Goal: Information Seeking & Learning: Learn about a topic

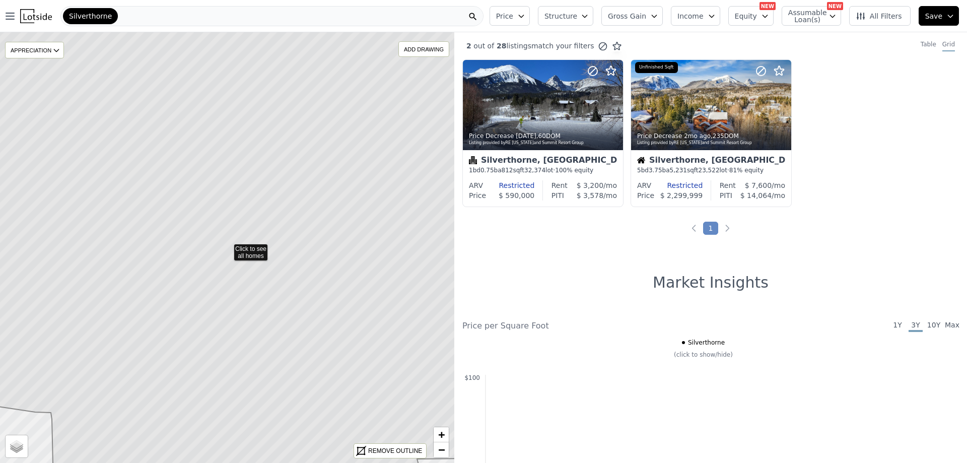
click at [120, 16] on div "Silverthorne" at bounding box center [271, 16] width 423 height 20
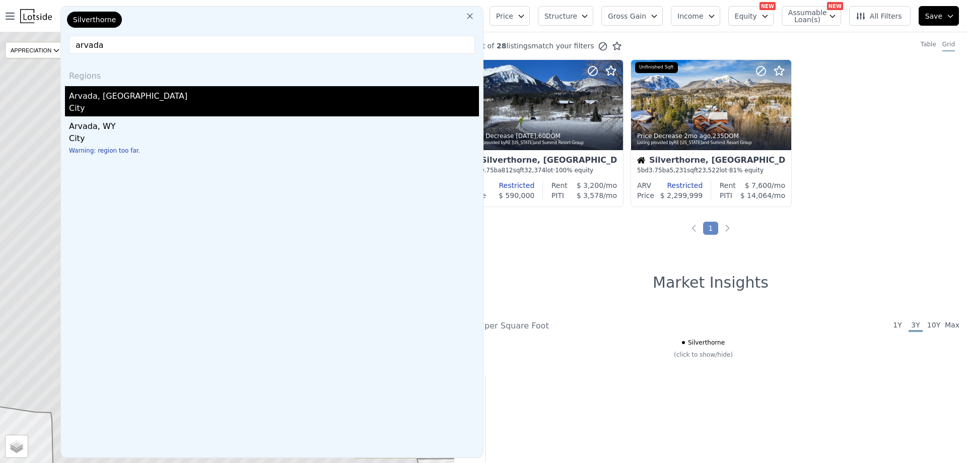
type input "arvada"
click at [96, 101] on div "Arvada, [GEOGRAPHIC_DATA]" at bounding box center [274, 94] width 410 height 16
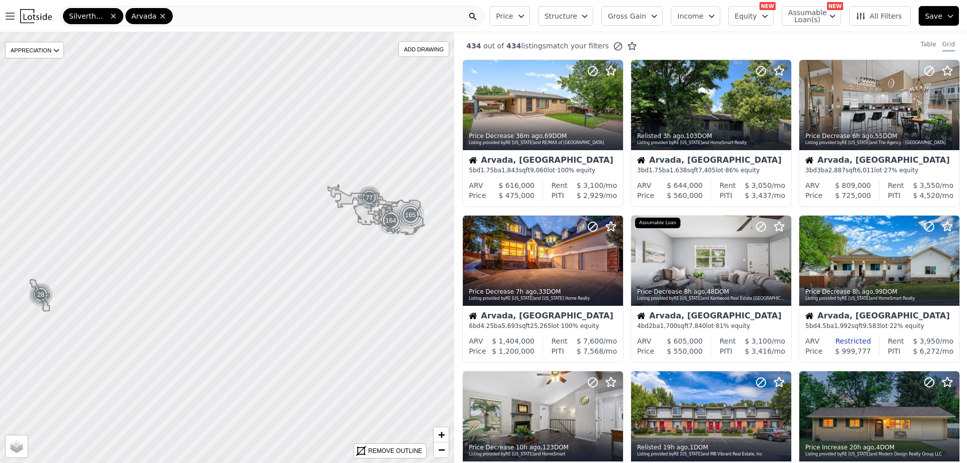
click at [113, 20] on div "Silverthorne" at bounding box center [93, 16] width 60 height 16
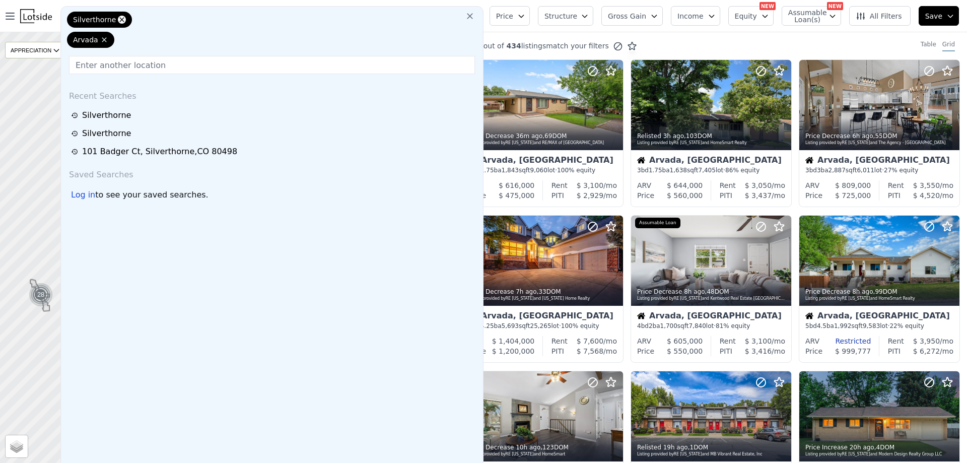
click at [118, 23] on icon at bounding box center [122, 20] width 8 height 8
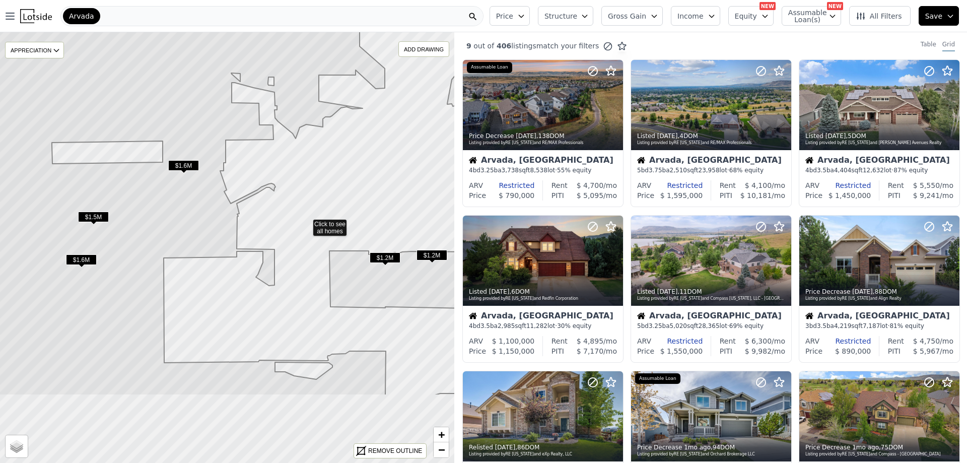
drag, startPoint x: 288, startPoint y: 335, endPoint x: 306, endPoint y: 223, distance: 113.2
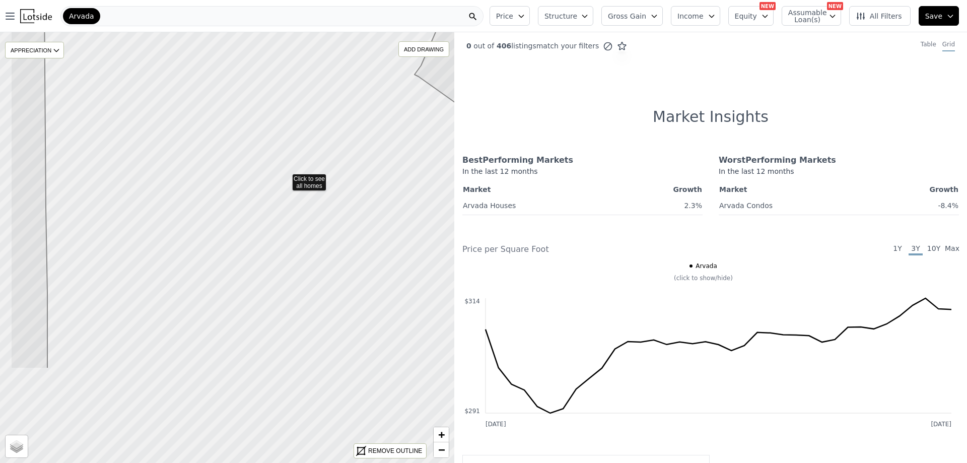
drag, startPoint x: 229, startPoint y: 317, endPoint x: 286, endPoint y: 178, distance: 149.7
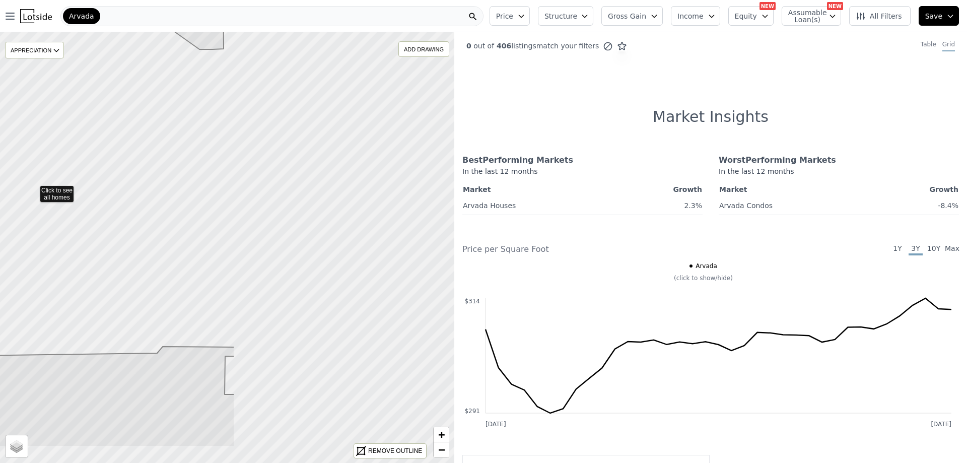
drag, startPoint x: 280, startPoint y: 248, endPoint x: 33, endPoint y: 188, distance: 254.4
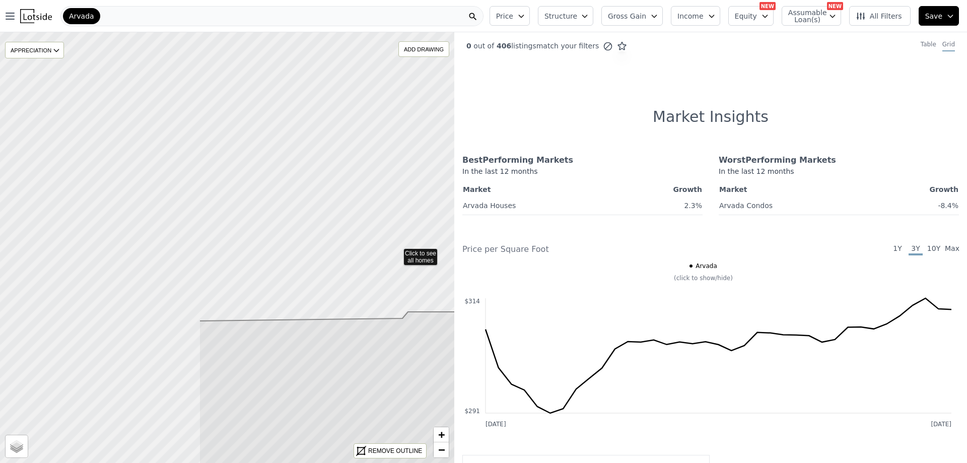
drag, startPoint x: 126, startPoint y: 293, endPoint x: 408, endPoint y: 247, distance: 285.8
click at [420, 247] on icon at bounding box center [472, 213] width 548 height 520
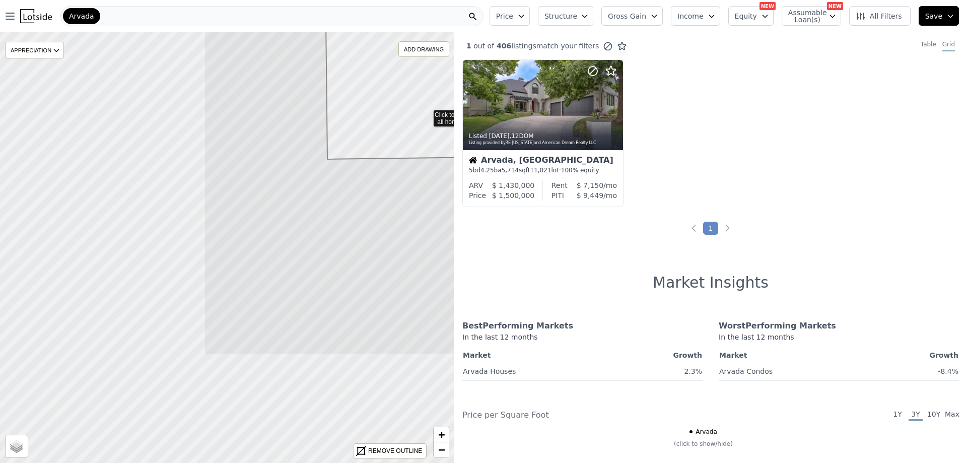
click at [426, 114] on icon at bounding box center [477, 95] width 548 height 520
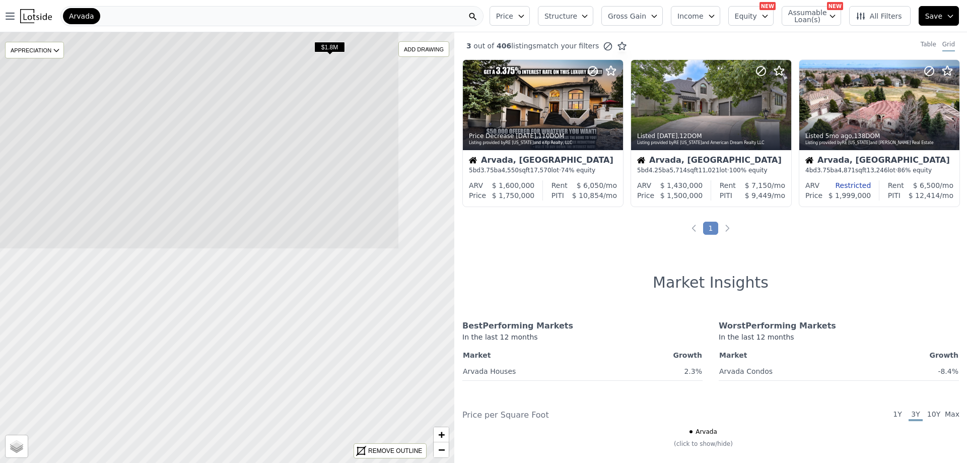
drag, startPoint x: 324, startPoint y: 293, endPoint x: 223, endPoint y: 35, distance: 277.0
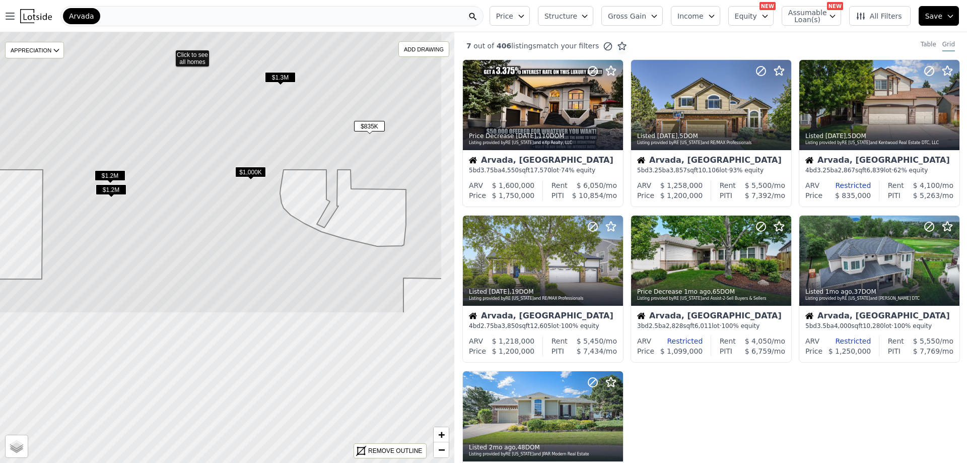
click at [184, 66] on icon at bounding box center [168, 54] width 547 height 519
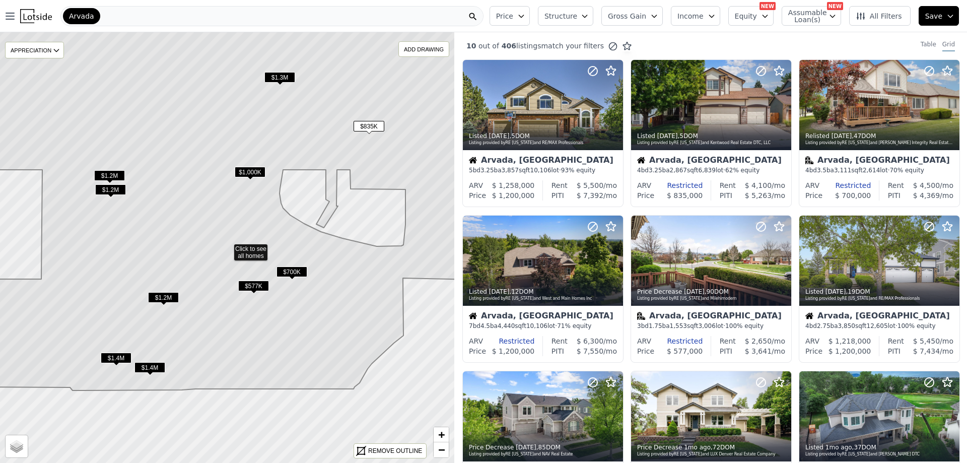
click at [289, 240] on icon at bounding box center [227, 189] width 547 height 402
click at [297, 269] on span "$700K" at bounding box center [291, 271] width 31 height 11
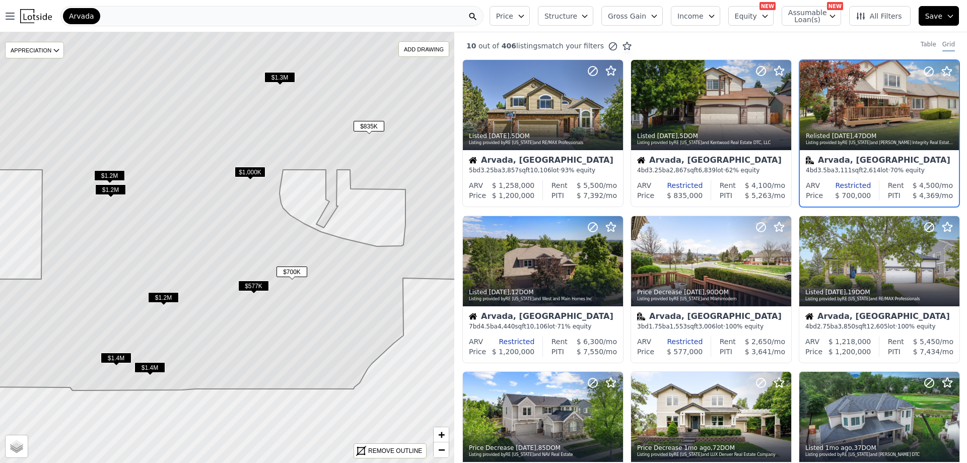
click at [260, 284] on span "$577K" at bounding box center [253, 285] width 31 height 11
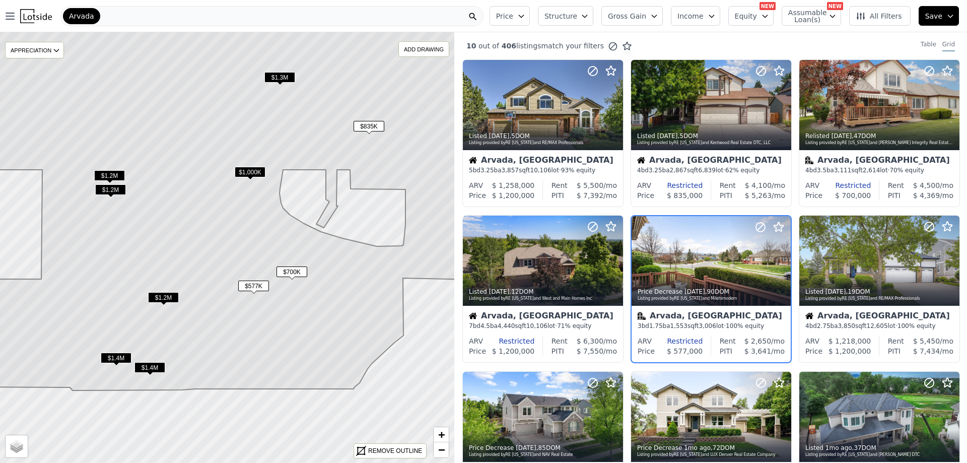
scroll to position [25, 0]
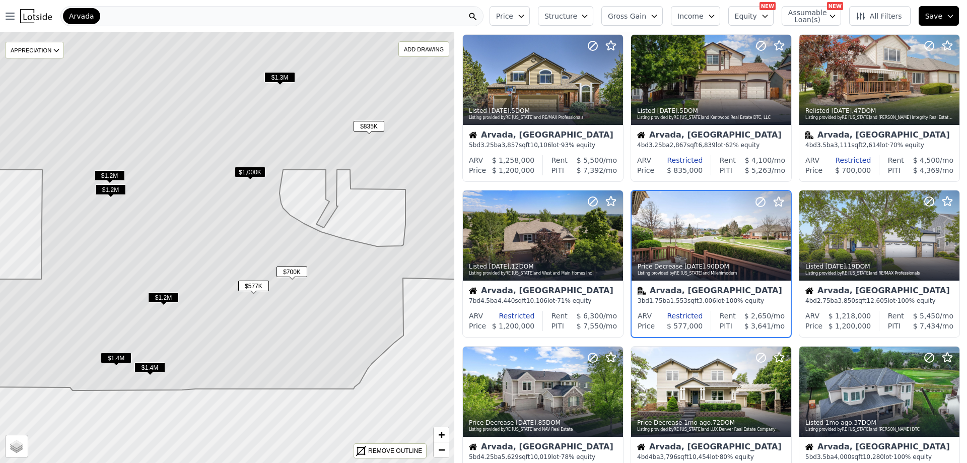
click at [882, 19] on span "All Filters" at bounding box center [879, 16] width 46 height 10
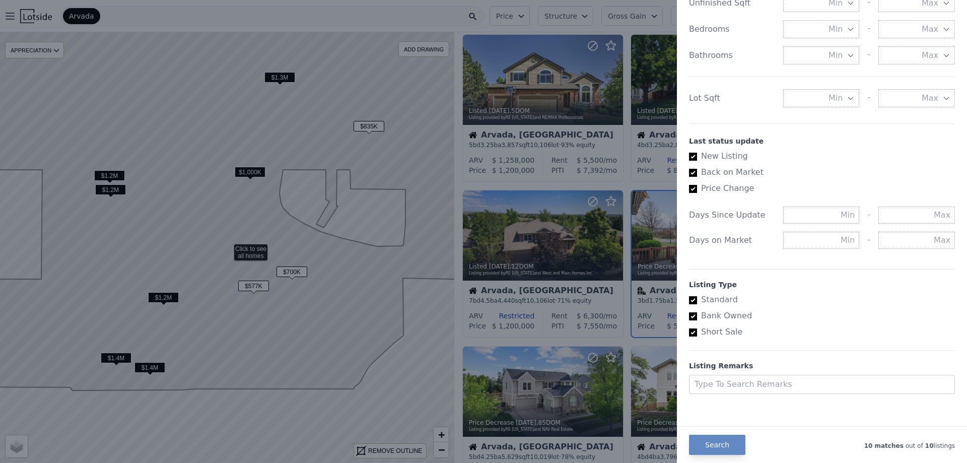
scroll to position [456, 0]
click at [321, 325] on div at bounding box center [483, 231] width 967 height 463
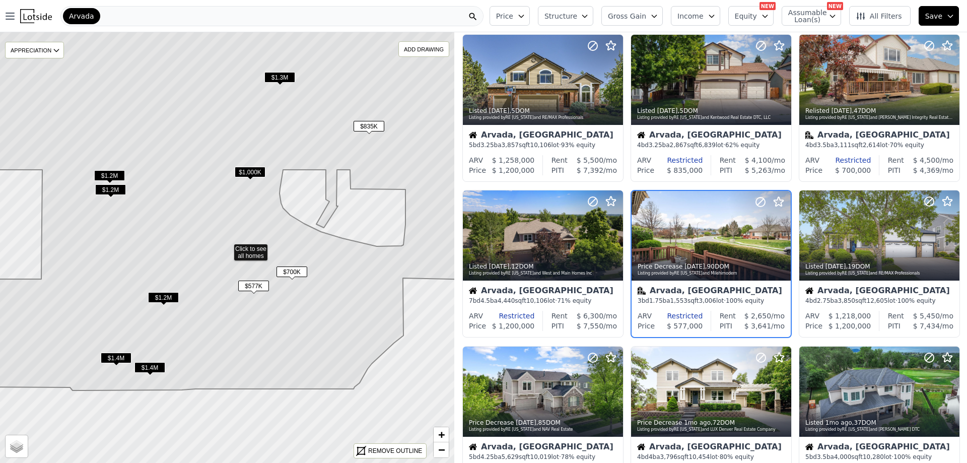
click at [165, 297] on span "$1.2M" at bounding box center [163, 297] width 31 height 11
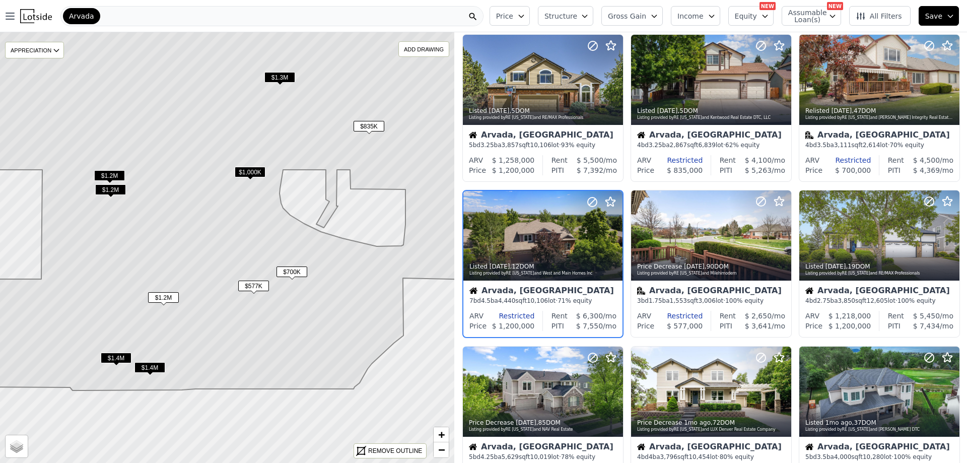
click at [253, 168] on span "$1,000K" at bounding box center [250, 172] width 31 height 11
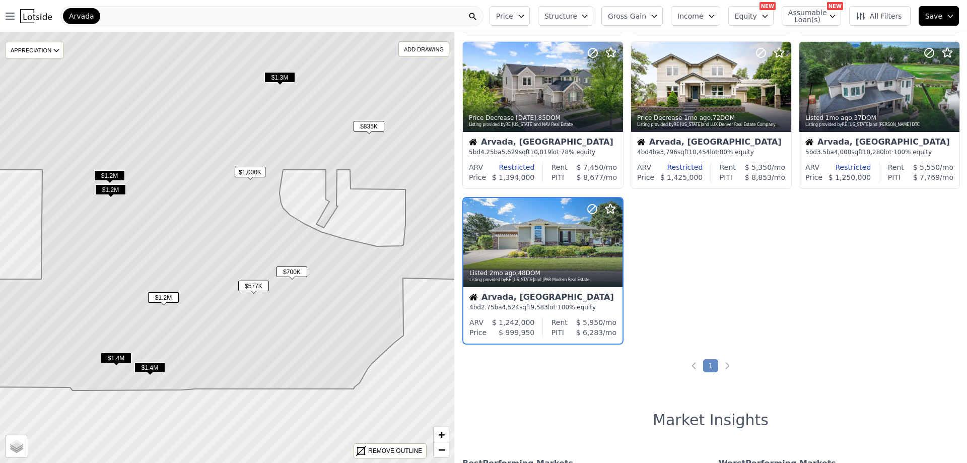
scroll to position [336, 0]
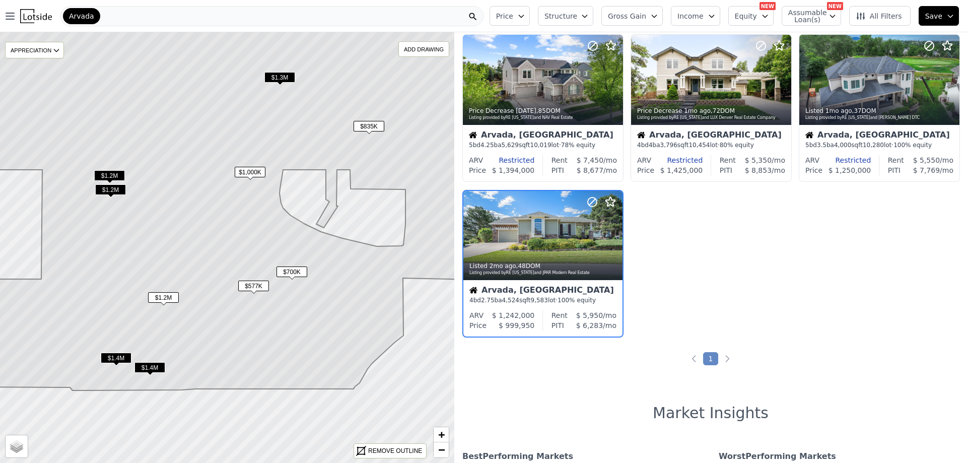
click at [280, 75] on span "$1.3M" at bounding box center [279, 77] width 31 height 11
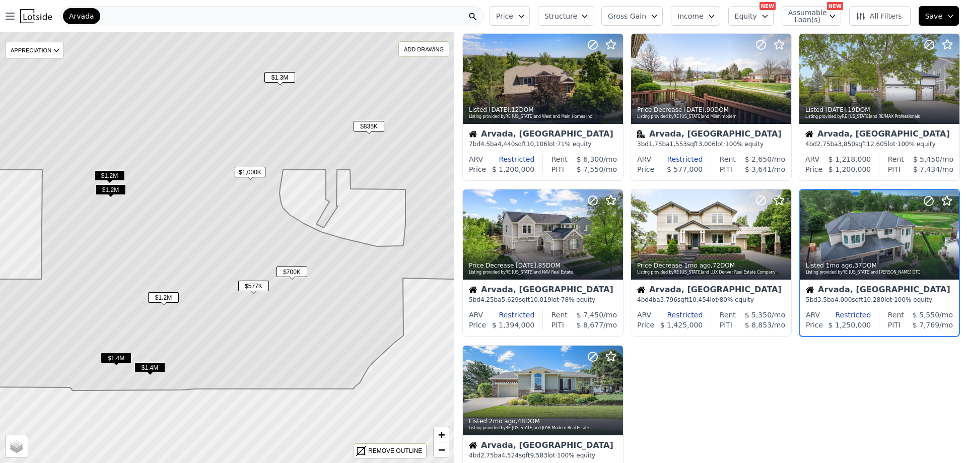
scroll to position [181, 0]
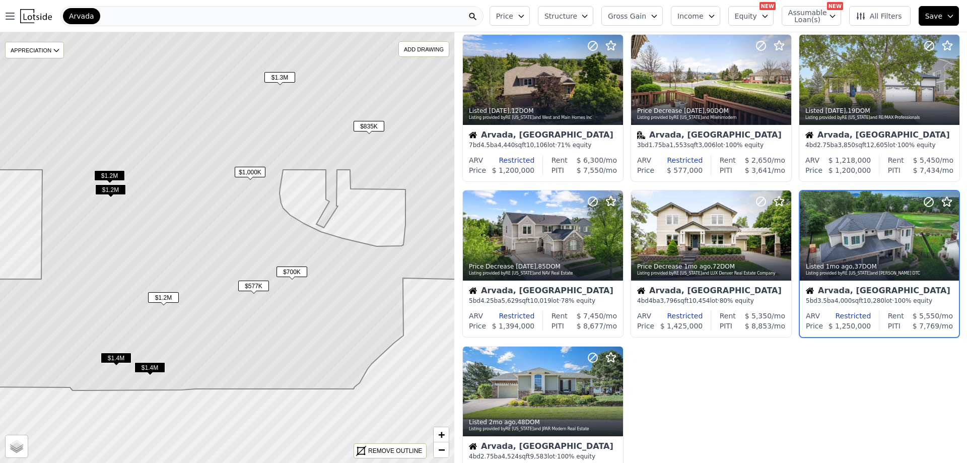
click at [370, 128] on span "$835K" at bounding box center [368, 126] width 31 height 11
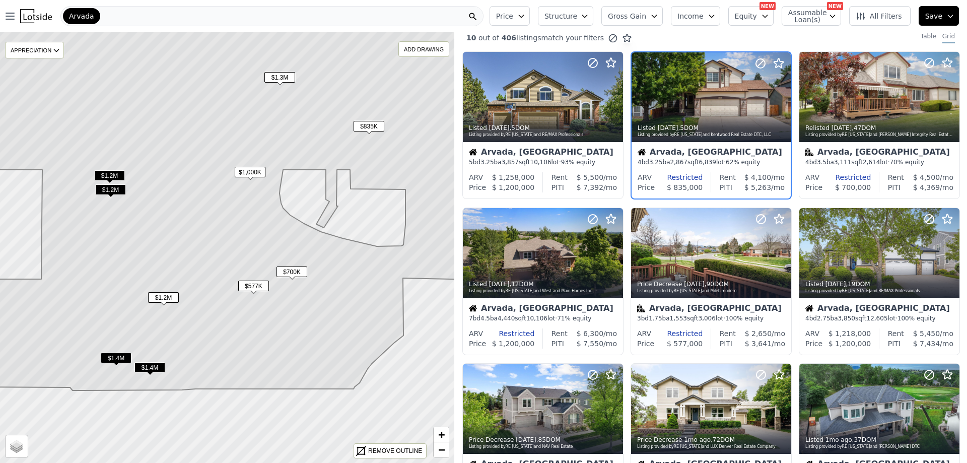
scroll to position [0, 0]
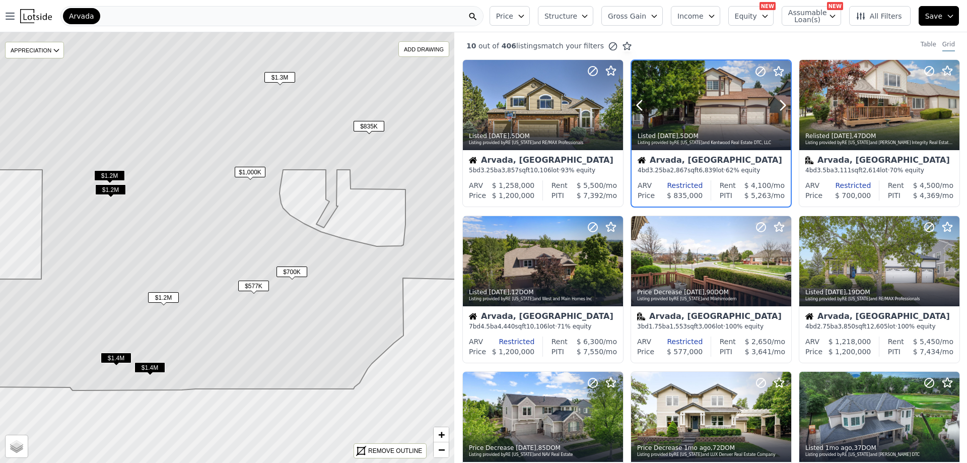
click at [775, 70] on icon at bounding box center [778, 71] width 12 height 12
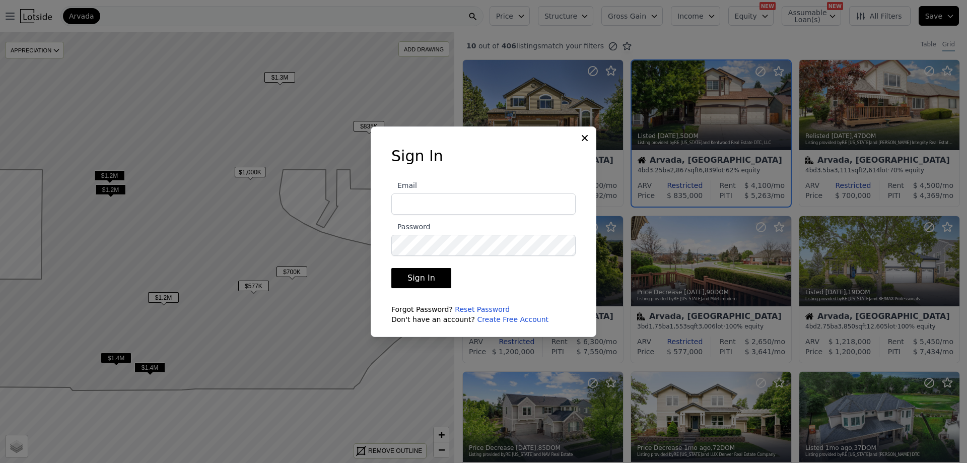
click at [459, 208] on input "Email" at bounding box center [483, 203] width 184 height 21
click at [384, 317] on div "Sign In Email Password Sign In Forgot Password? Reset Password Don't have an ac…" at bounding box center [483, 239] width 217 height 185
click at [499, 321] on link "Create Free Account" at bounding box center [513, 319] width 72 height 8
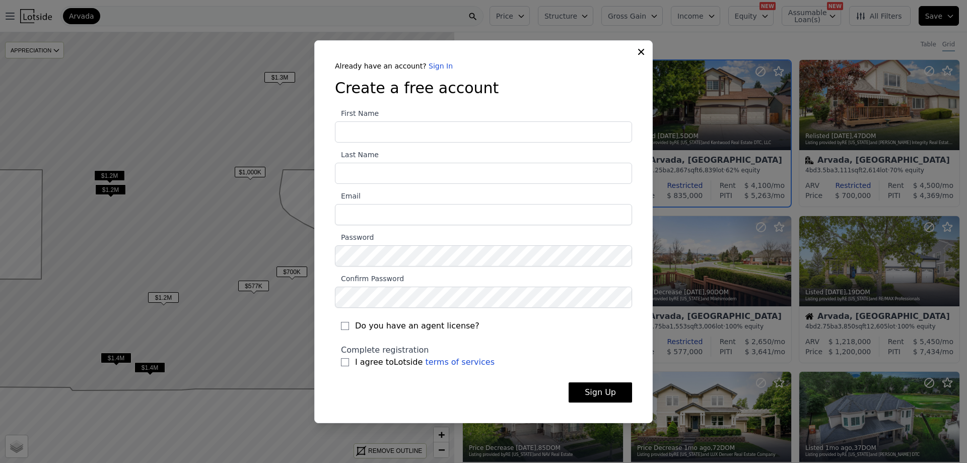
click at [448, 128] on input "First Name" at bounding box center [483, 131] width 297 height 21
type input "[PERSON_NAME]"
type input "[PERSON_NAME][EMAIL_ADDRESS][PERSON_NAME][DOMAIN_NAME]"
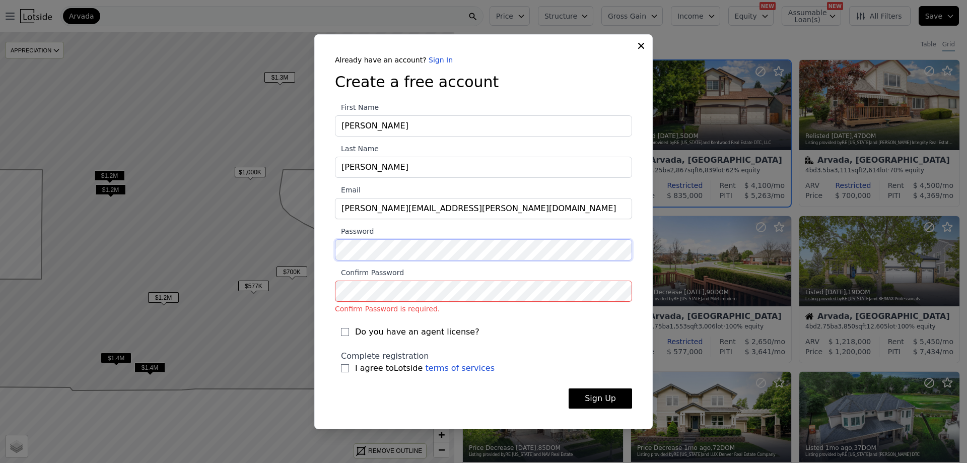
click at [453, 263] on section "First Name [PERSON_NAME] Last Name [PERSON_NAME] Email [PERSON_NAME][EMAIL_ADDR…" at bounding box center [483, 240] width 297 height 279
click at [219, 224] on div "​ Already have an account? Sign In Create a free account First Name [PERSON_NAM…" at bounding box center [483, 231] width 967 height 463
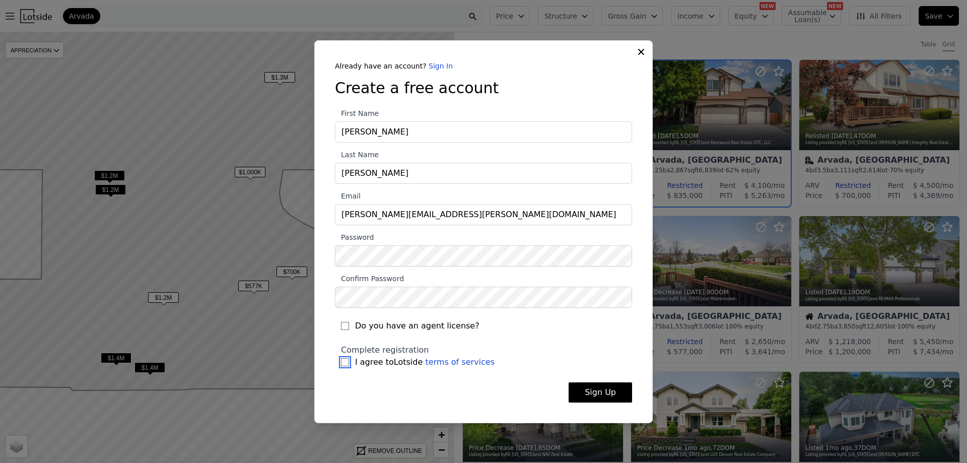
click at [344, 365] on input "I agree to Lotside terms of services" at bounding box center [345, 362] width 8 height 8
checkbox input "true"
click at [599, 398] on button "Sign Up" at bounding box center [599, 392] width 63 height 20
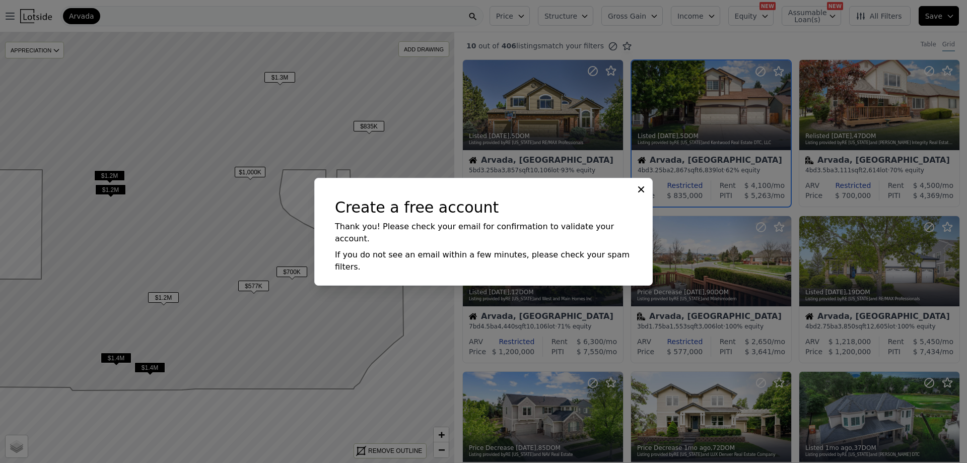
click at [643, 194] on icon at bounding box center [641, 189] width 10 height 10
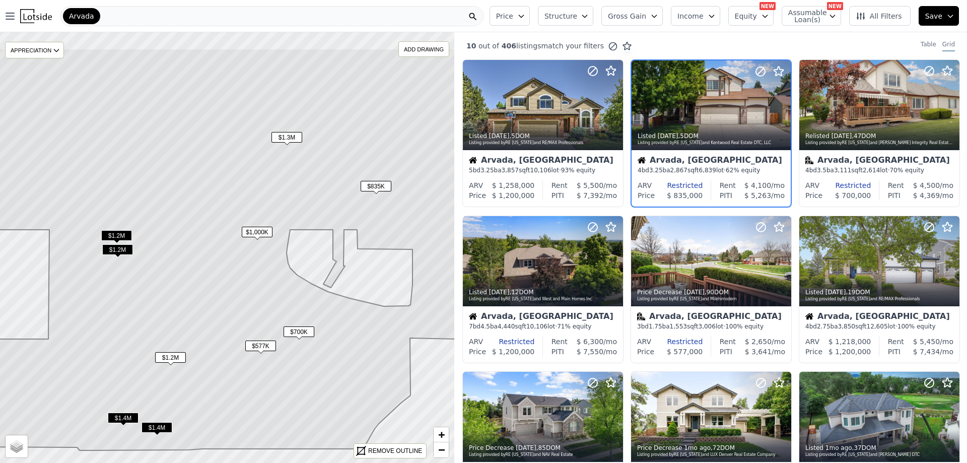
drag, startPoint x: 237, startPoint y: 151, endPoint x: 244, endPoint y: 210, distance: 60.3
click at [244, 210] on icon at bounding box center [234, 249] width 547 height 402
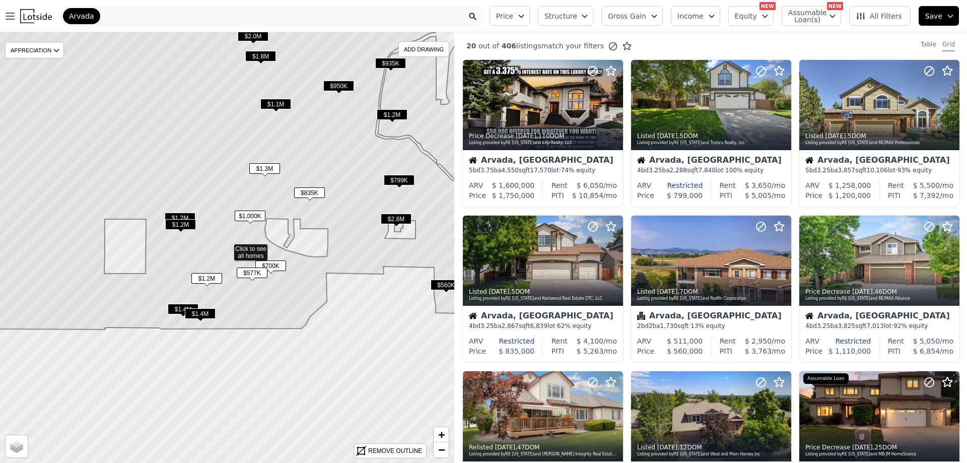
click at [404, 176] on span "$799K" at bounding box center [399, 180] width 31 height 11
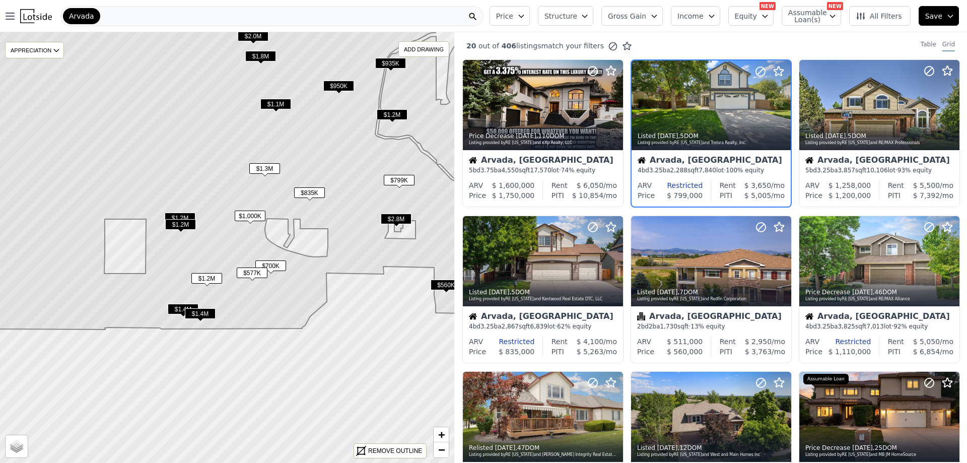
click at [335, 82] on span "$950K" at bounding box center [338, 86] width 31 height 11
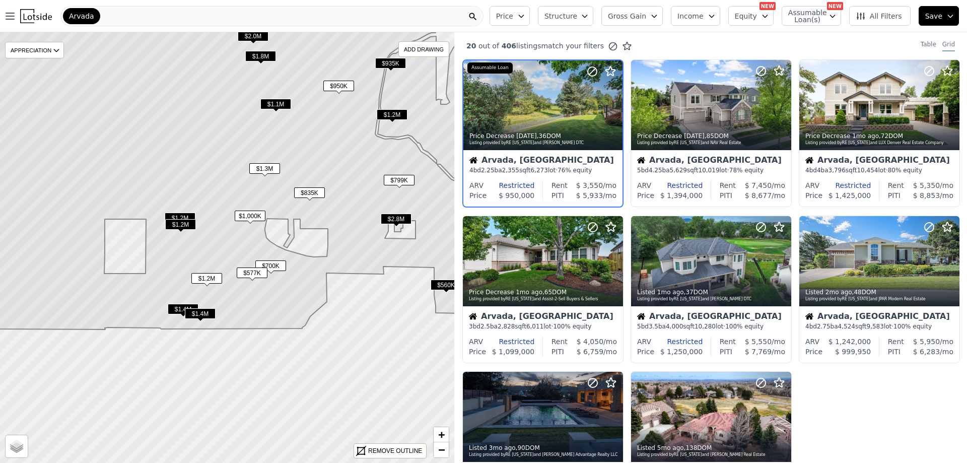
click at [279, 101] on span "$1.1M" at bounding box center [275, 104] width 31 height 11
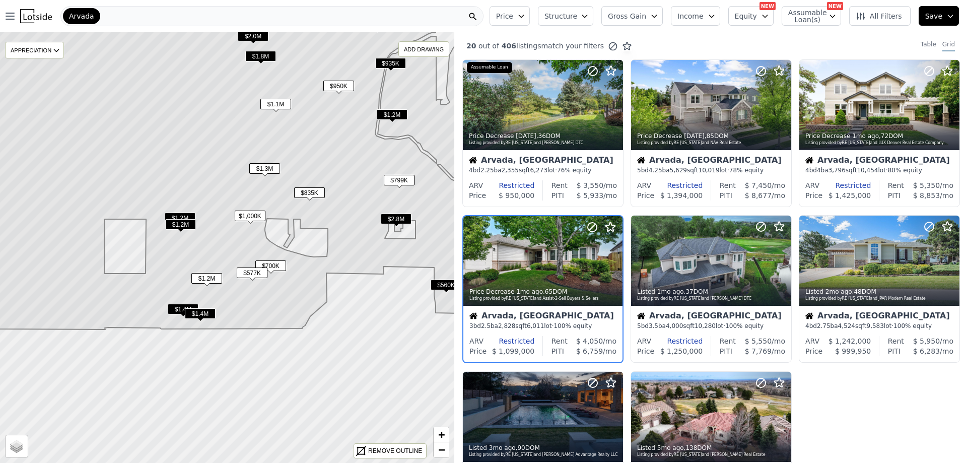
scroll to position [25, 0]
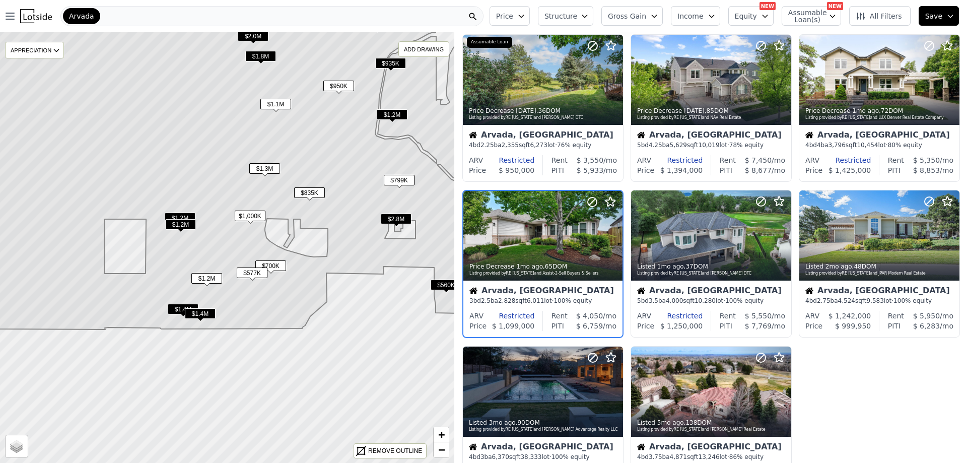
click at [394, 63] on span "$935K" at bounding box center [390, 63] width 31 height 11
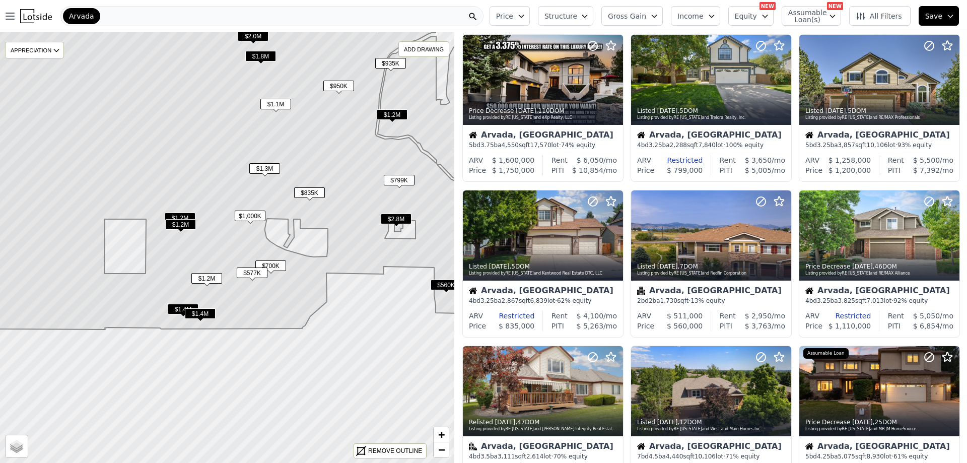
scroll to position [336, 0]
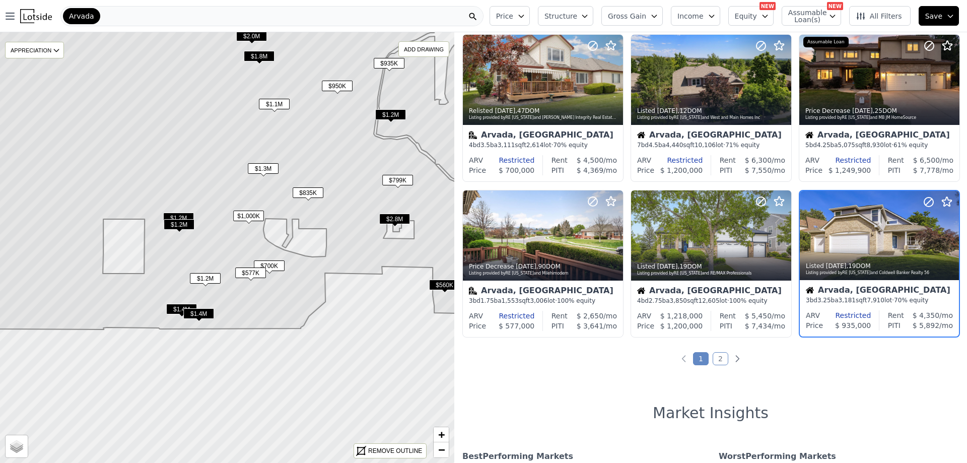
click at [444, 282] on span "$560K" at bounding box center [444, 284] width 31 height 11
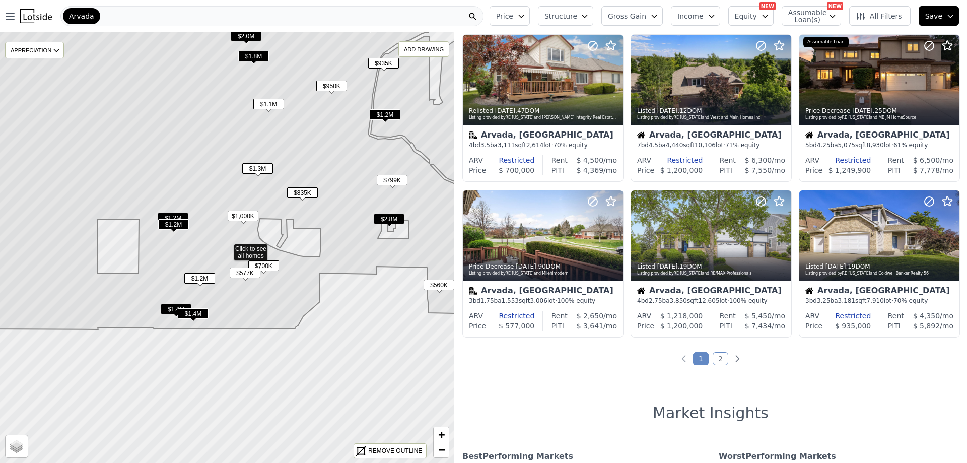
scroll to position [25, 0]
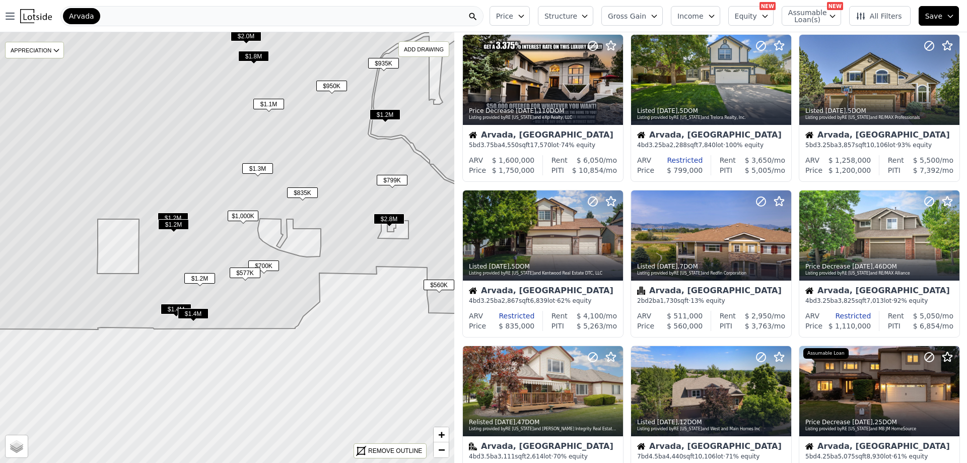
click at [437, 281] on span "$560K" at bounding box center [438, 284] width 31 height 11
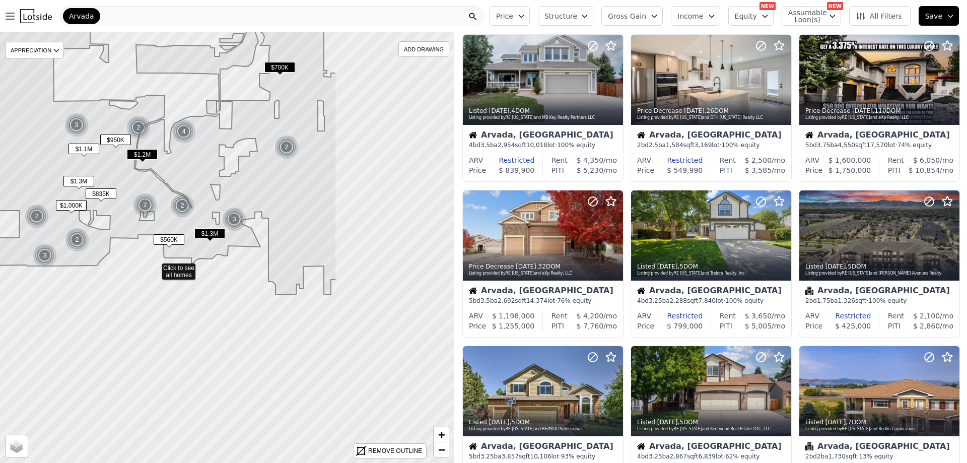
drag, startPoint x: 319, startPoint y: 224, endPoint x: 155, endPoint y: 266, distance: 170.0
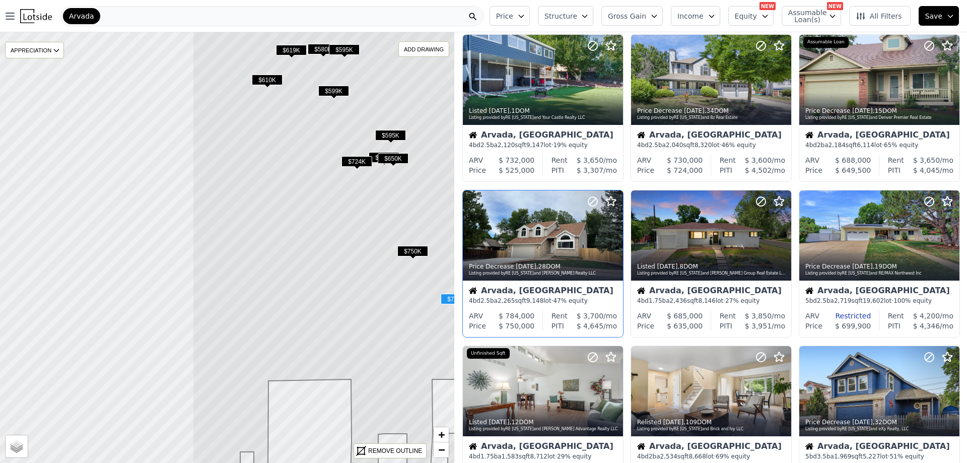
drag, startPoint x: 252, startPoint y: 306, endPoint x: 491, endPoint y: 325, distance: 239.9
click at [491, 325] on div "$735K $540K $635K $700K $750K $525K $750K $599K $580K $619K $610K $595K $595K $…" at bounding box center [483, 263] width 967 height 463
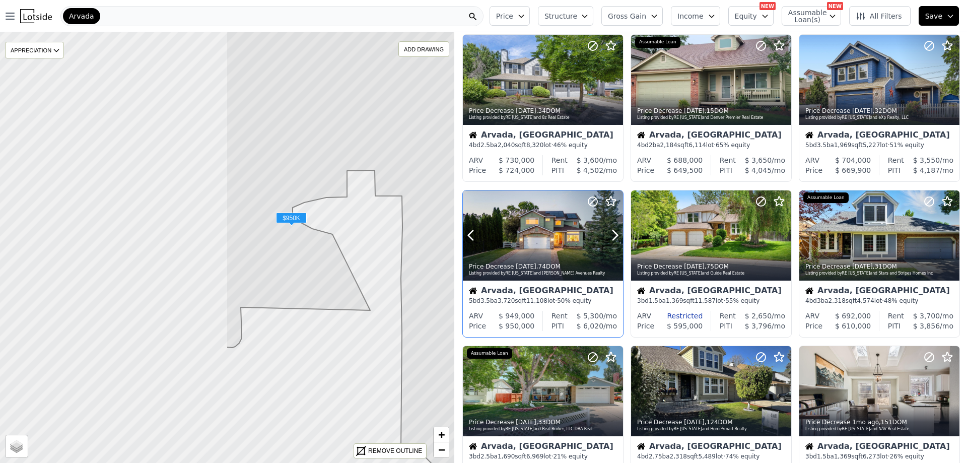
drag, startPoint x: 387, startPoint y: 275, endPoint x: 537, endPoint y: 275, distance: 150.1
click at [537, 275] on div "$950K $750K $599K $580K $619K $610K $595K $595K $670K $650K $724K $950K Click t…" at bounding box center [483, 263] width 967 height 463
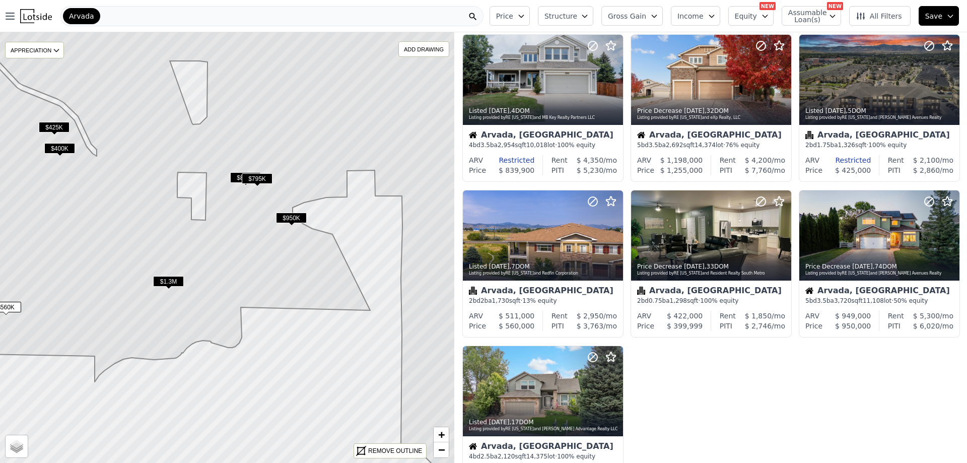
click at [294, 216] on span "$950K" at bounding box center [291, 217] width 31 height 11
click at [257, 177] on span "$795K" at bounding box center [257, 178] width 31 height 11
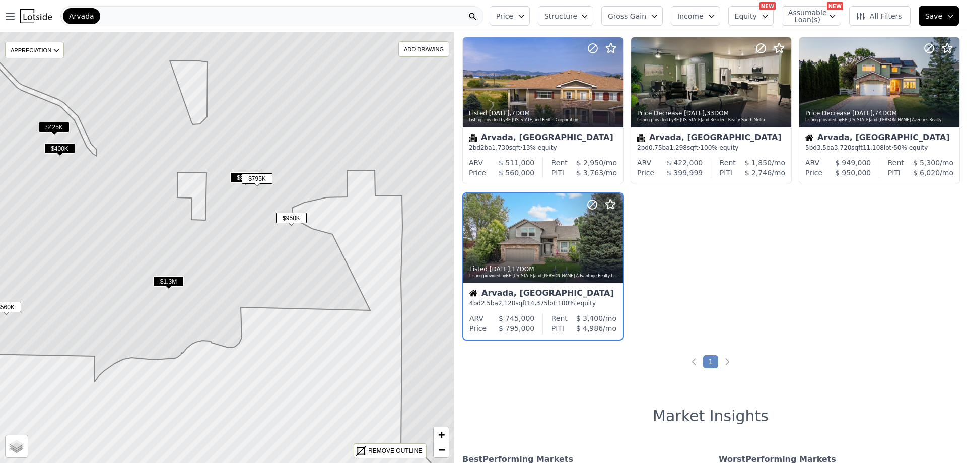
scroll to position [181, 0]
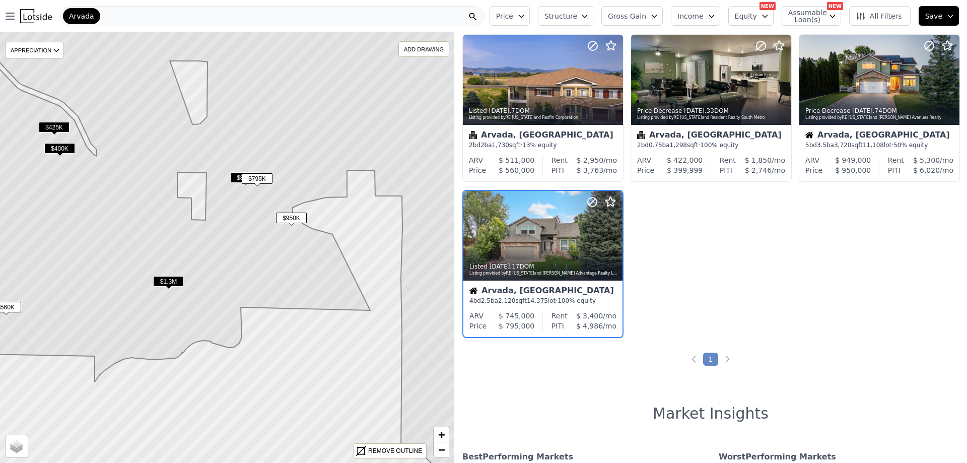
click at [240, 177] on span "$840K" at bounding box center [245, 177] width 31 height 11
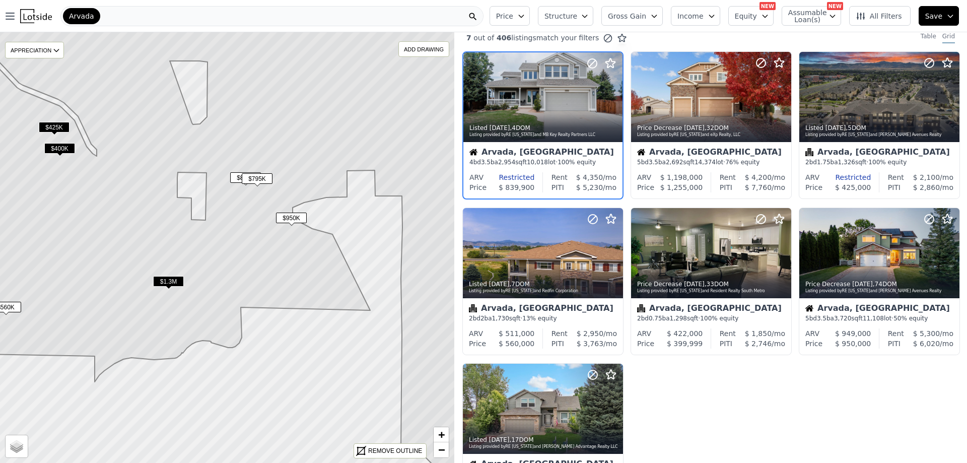
scroll to position [0, 0]
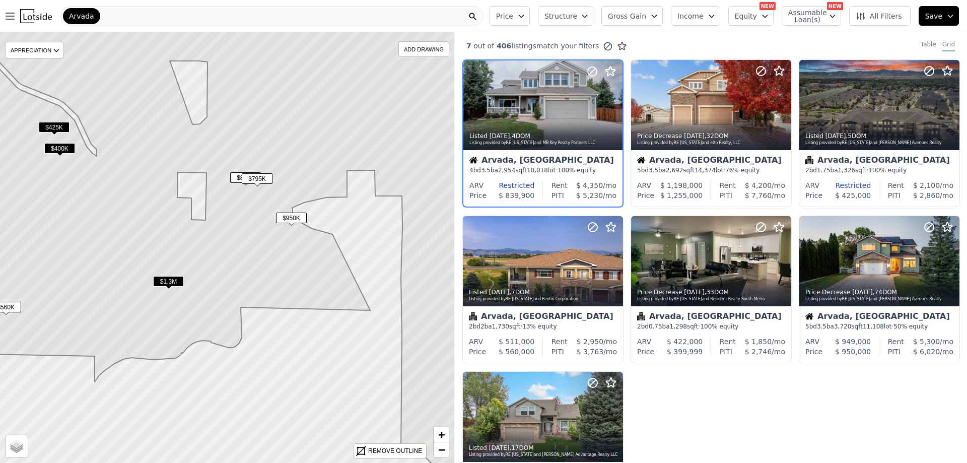
click at [170, 280] on span "$1.3M" at bounding box center [168, 281] width 31 height 11
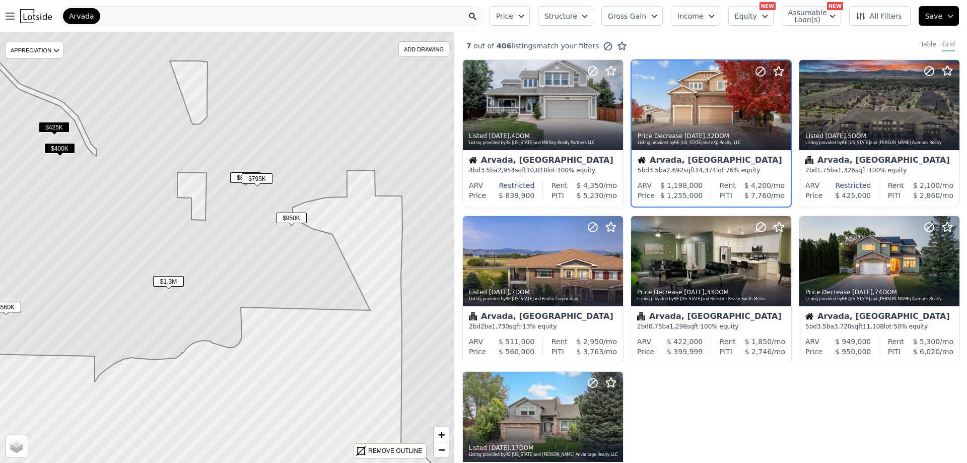
click at [62, 147] on span "$400K" at bounding box center [59, 148] width 31 height 11
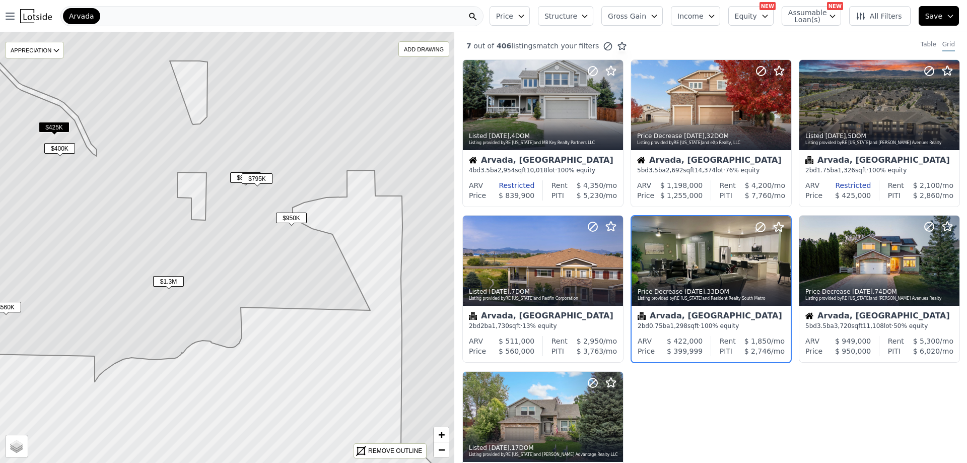
scroll to position [25, 0]
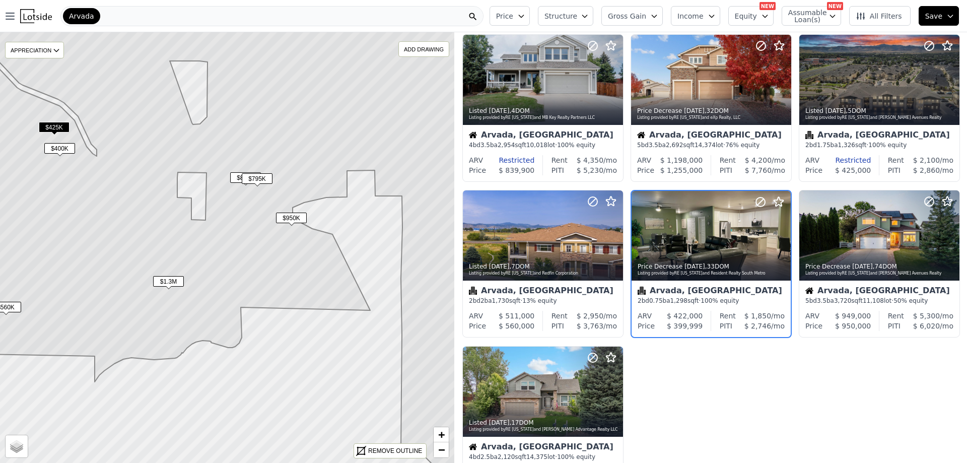
click at [58, 124] on span "$425K" at bounding box center [54, 127] width 31 height 11
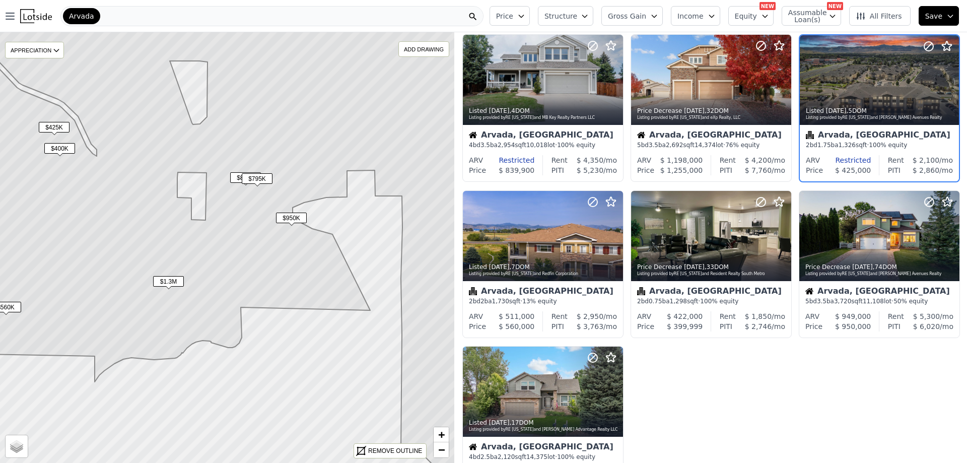
scroll to position [0, 0]
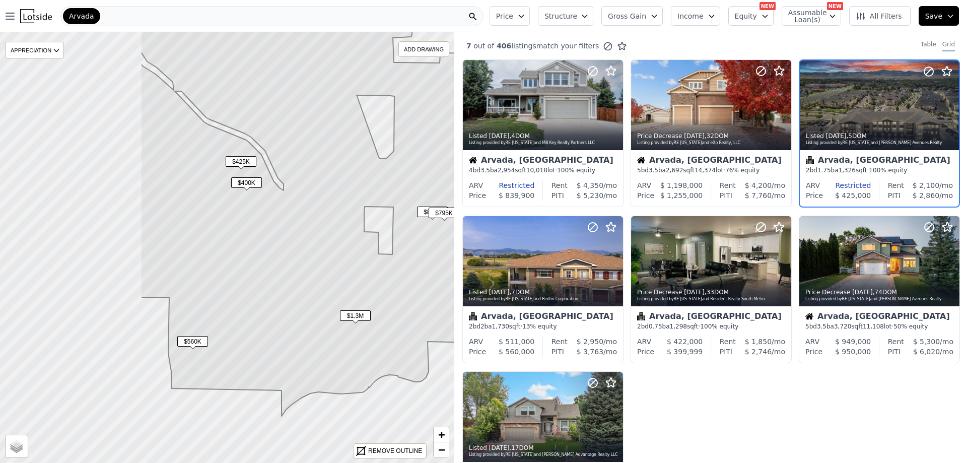
drag, startPoint x: 74, startPoint y: 169, endPoint x: 307, endPoint y: 220, distance: 238.7
click at [285, 216] on icon at bounding box center [413, 280] width 547 height 514
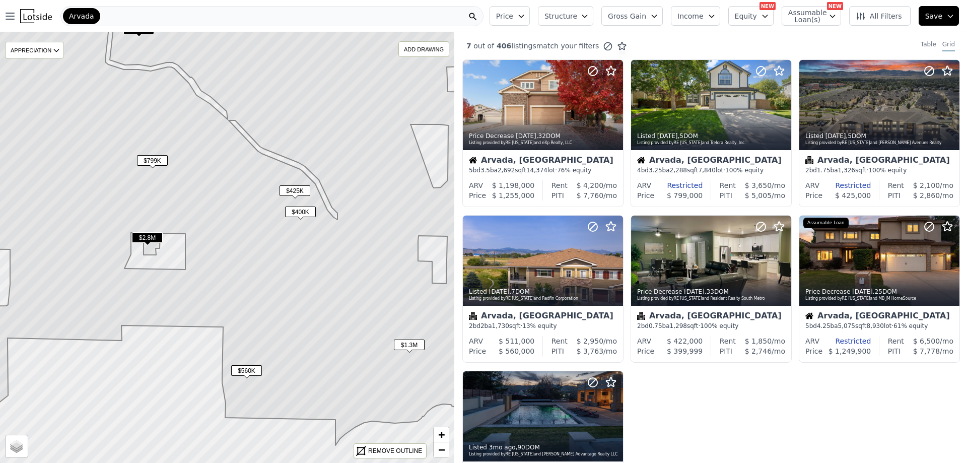
click at [144, 237] on span "$2.8M" at bounding box center [147, 237] width 31 height 11
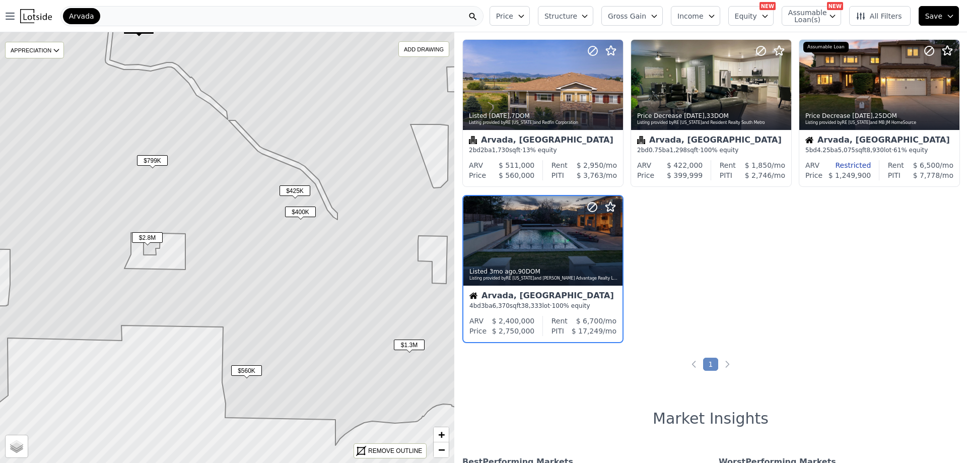
scroll to position [181, 0]
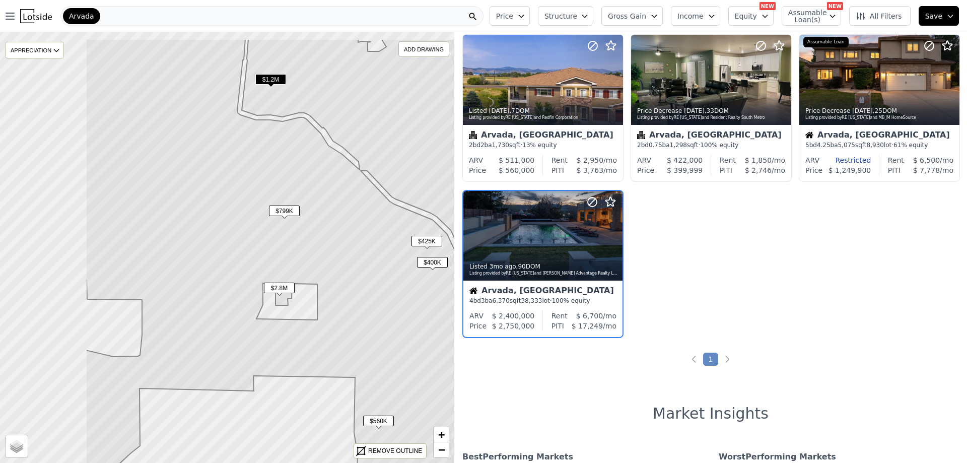
drag, startPoint x: 224, startPoint y: 221, endPoint x: 329, endPoint y: 263, distance: 113.2
click at [329, 263] on icon at bounding box center [359, 269] width 547 height 460
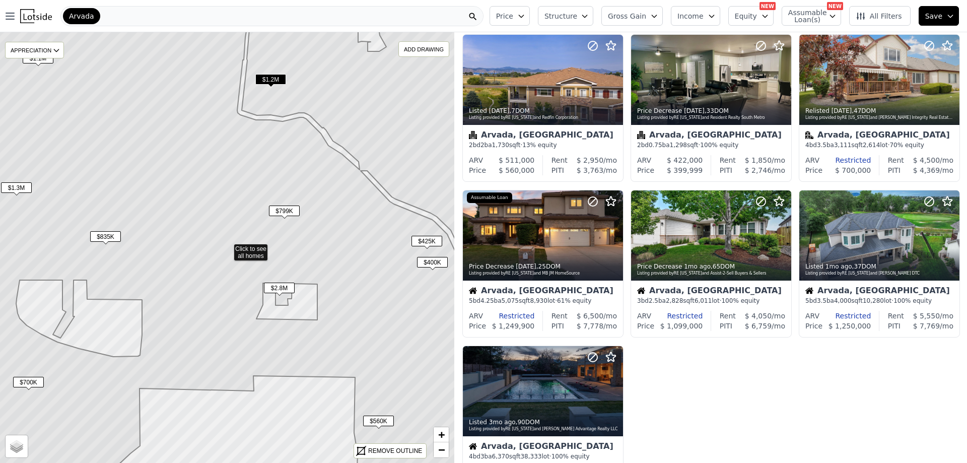
click at [282, 211] on span "$799K" at bounding box center [284, 210] width 31 height 11
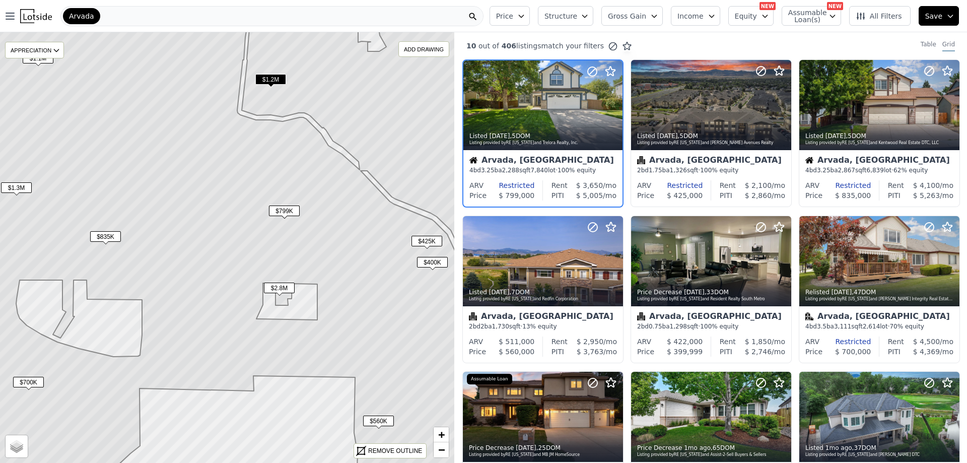
click at [278, 78] on span "$1.2M" at bounding box center [270, 79] width 31 height 11
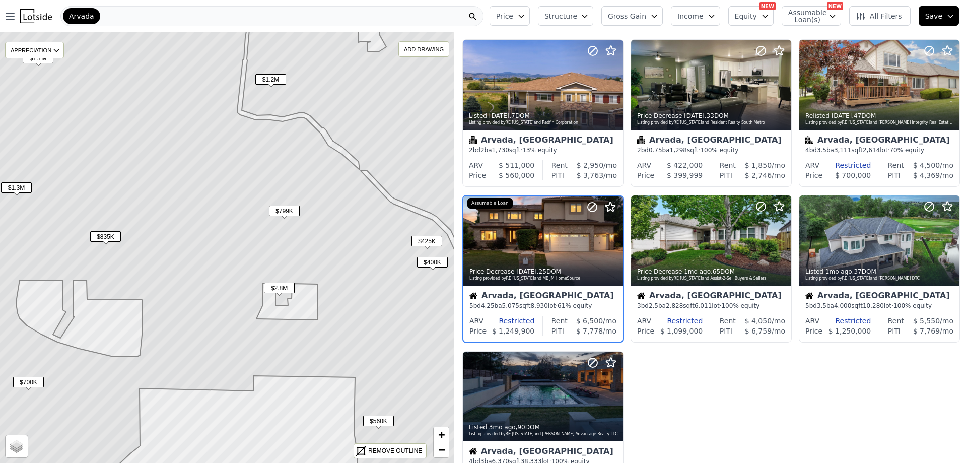
scroll to position [181, 0]
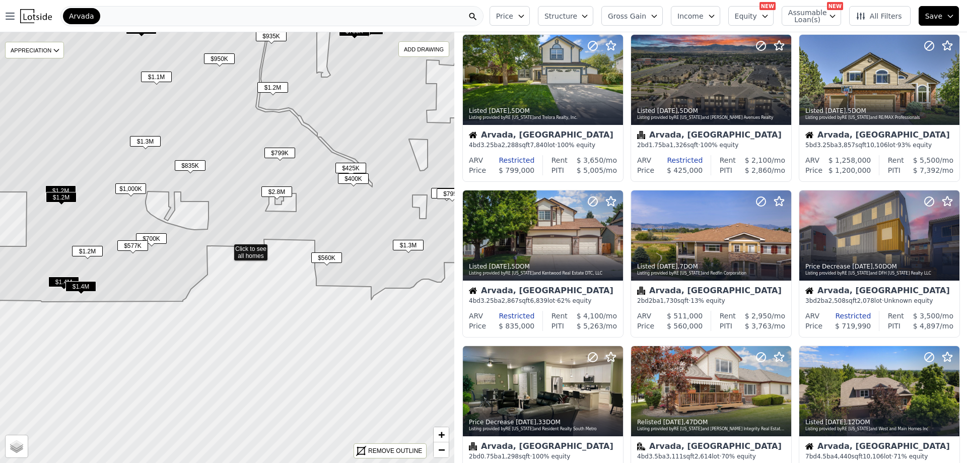
scroll to position [336, 0]
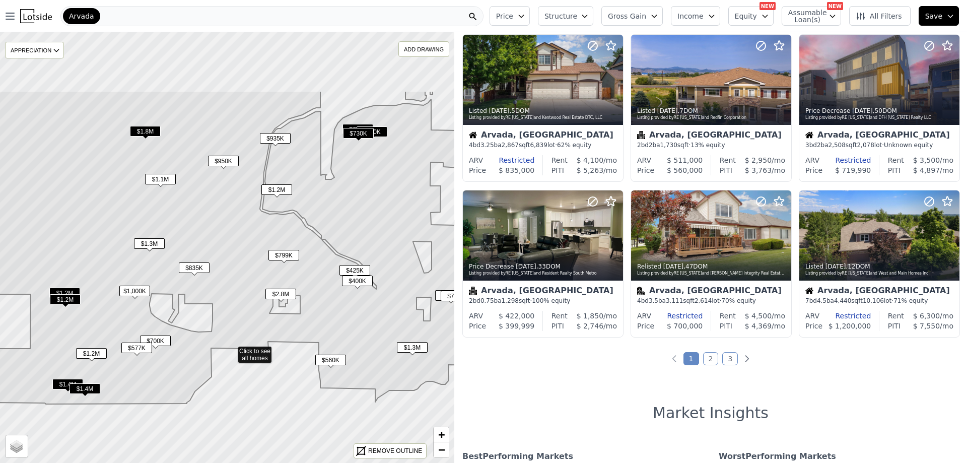
drag, startPoint x: 227, startPoint y: 111, endPoint x: 231, endPoint y: 214, distance: 102.3
click at [231, 214] on icon at bounding box center [231, 248] width 547 height 314
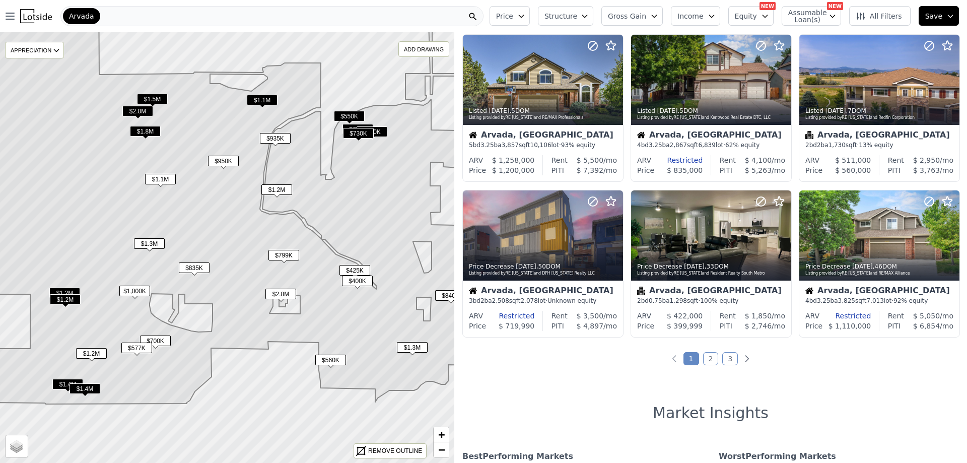
click at [351, 131] on span "$730K" at bounding box center [358, 133] width 31 height 11
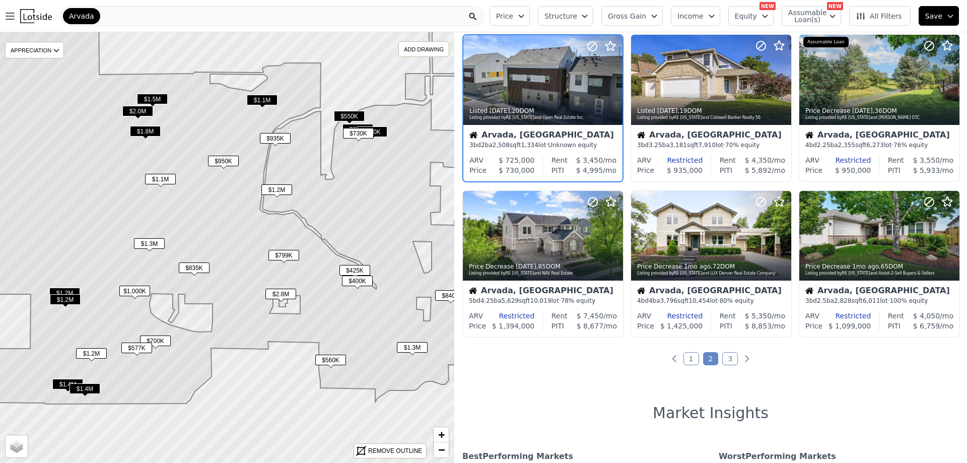
scroll to position [181, 0]
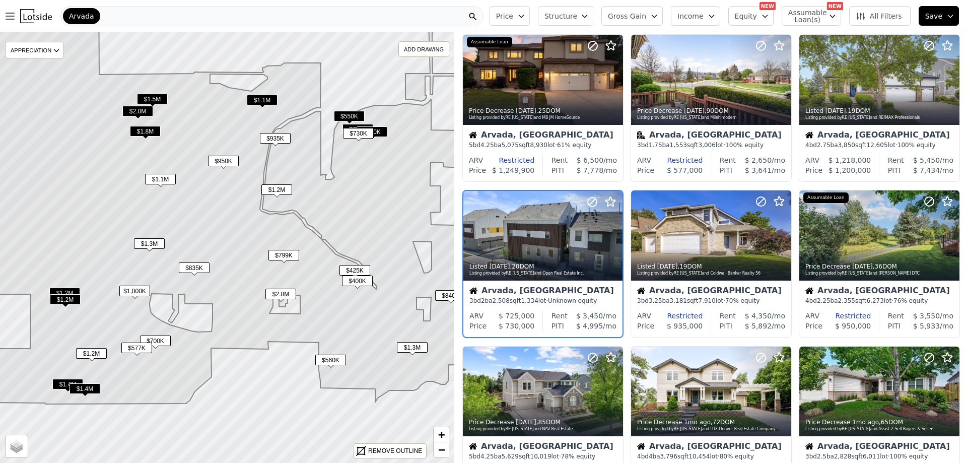
click at [342, 112] on span "$550K" at bounding box center [349, 116] width 31 height 11
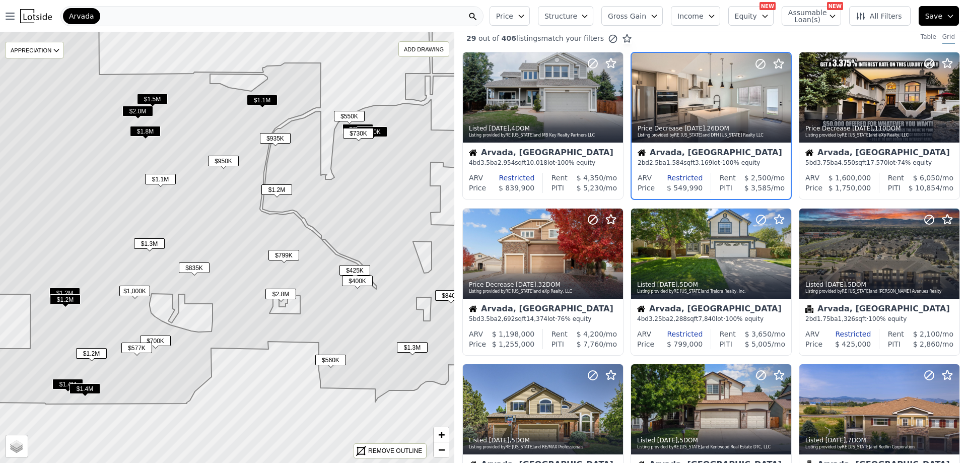
scroll to position [0, 0]
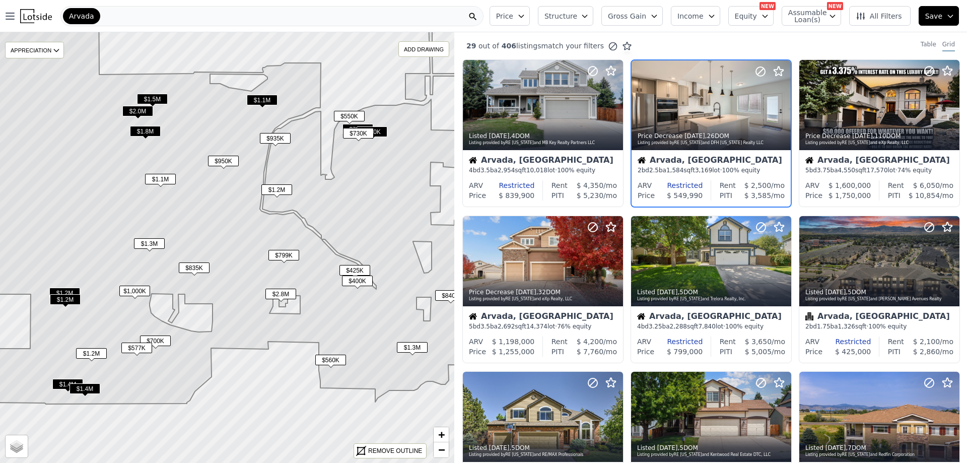
click at [266, 98] on span "$1.1M" at bounding box center [262, 100] width 31 height 11
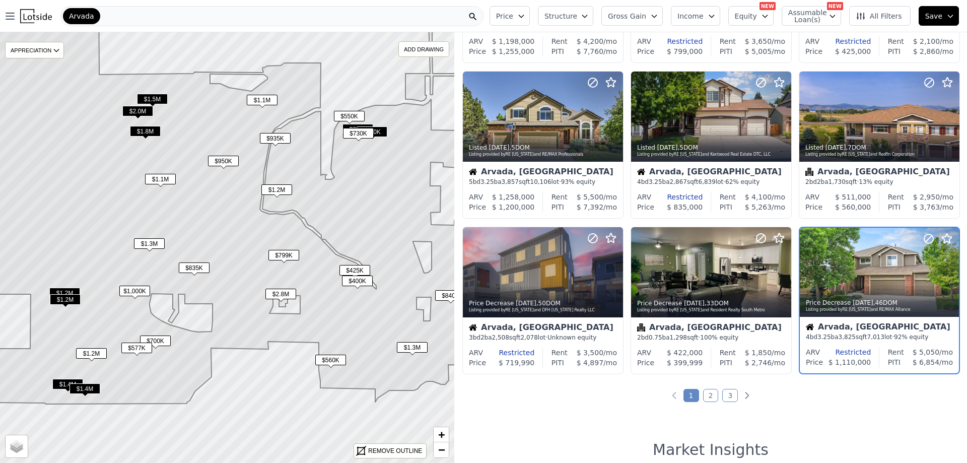
scroll to position [336, 0]
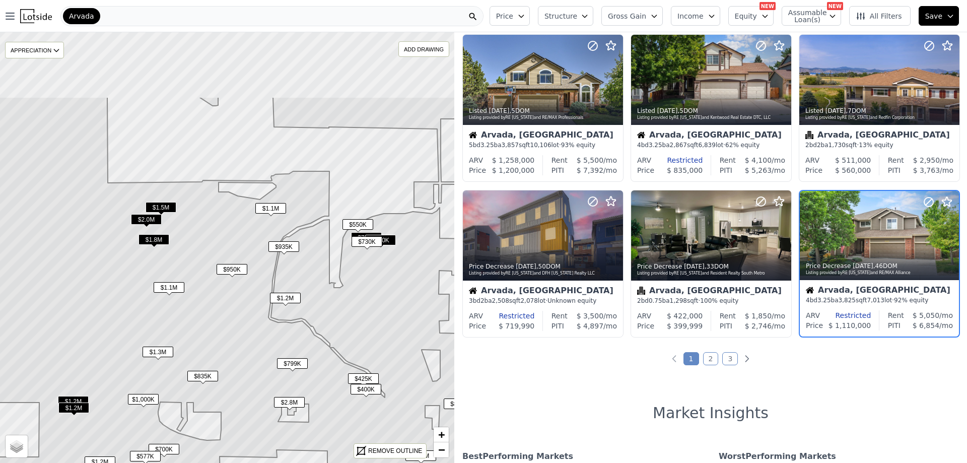
drag, startPoint x: 176, startPoint y: 111, endPoint x: 186, endPoint y: 223, distance: 111.7
click at [186, 223] on icon at bounding box center [235, 305] width 547 height 416
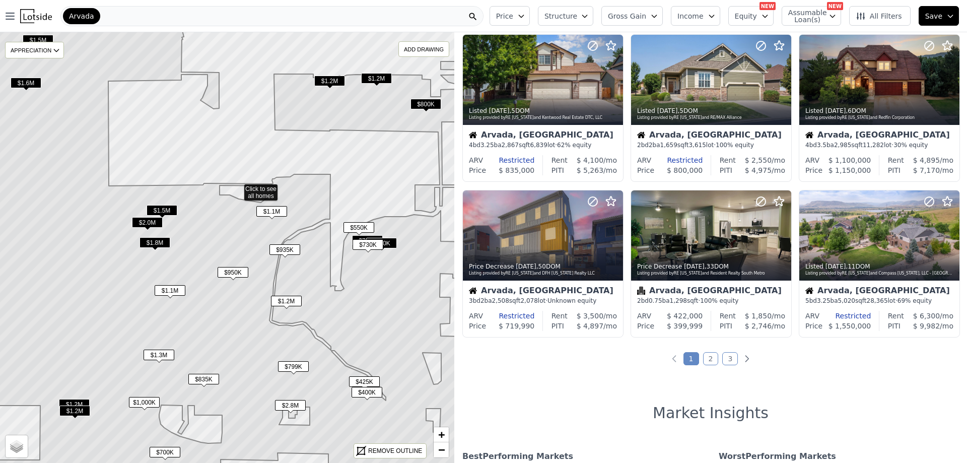
scroll to position [181, 0]
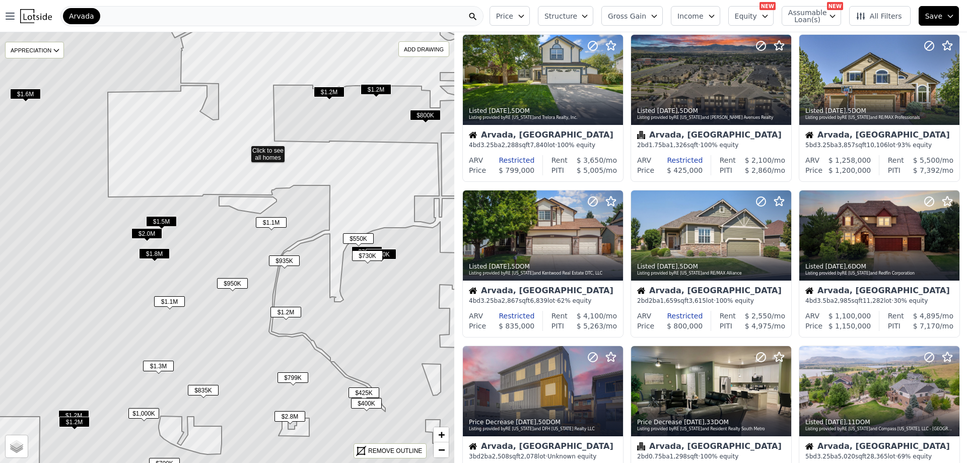
drag, startPoint x: 245, startPoint y: 136, endPoint x: 300, endPoint y: 177, distance: 68.4
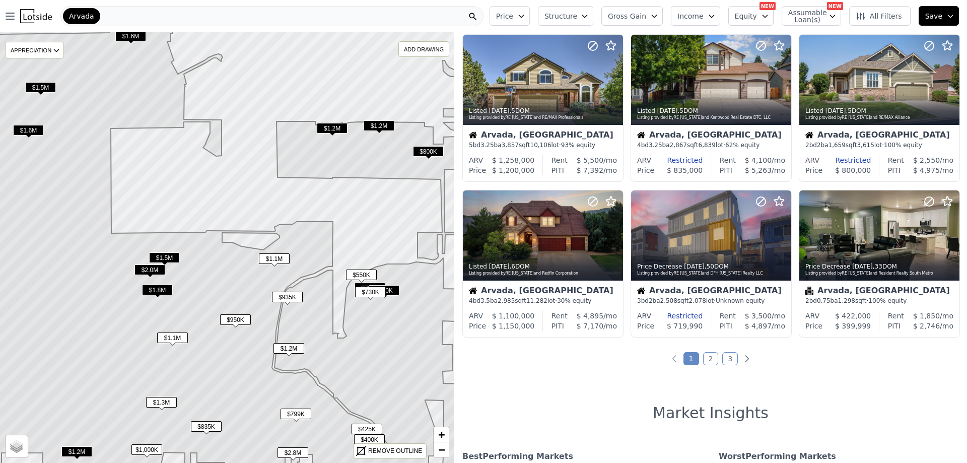
click at [426, 151] on span "$800K" at bounding box center [428, 151] width 31 height 11
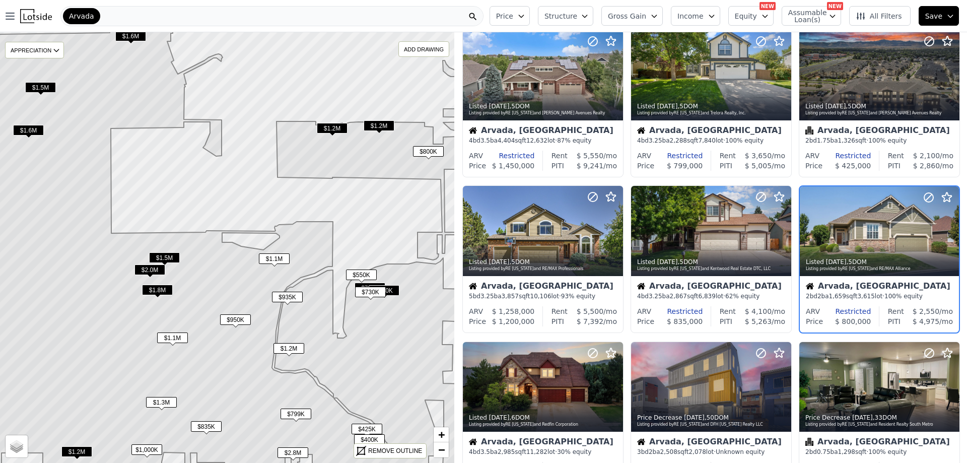
scroll to position [181, 0]
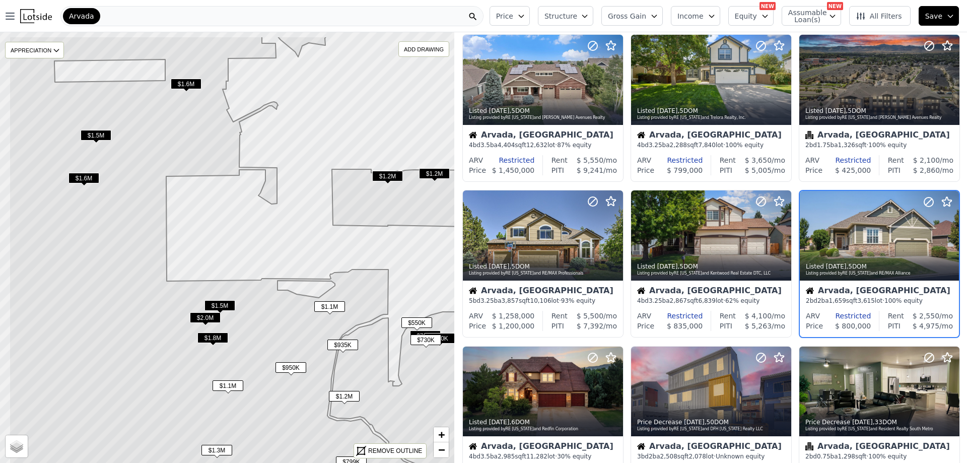
drag, startPoint x: 113, startPoint y: 97, endPoint x: 227, endPoint y: 145, distance: 123.3
click at [168, 146] on icon at bounding box center [282, 295] width 547 height 519
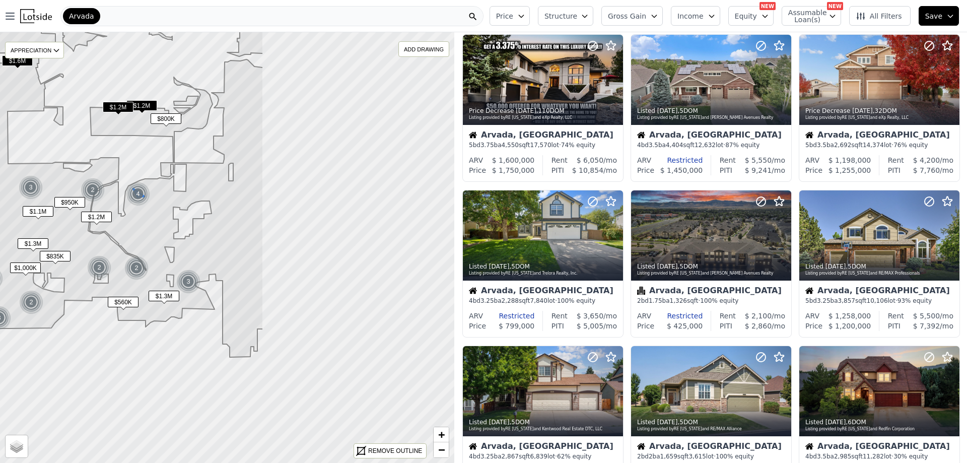
drag, startPoint x: 383, startPoint y: 236, endPoint x: 358, endPoint y: 220, distance: 30.6
click at [140, 190] on img at bounding box center [138, 194] width 25 height 24
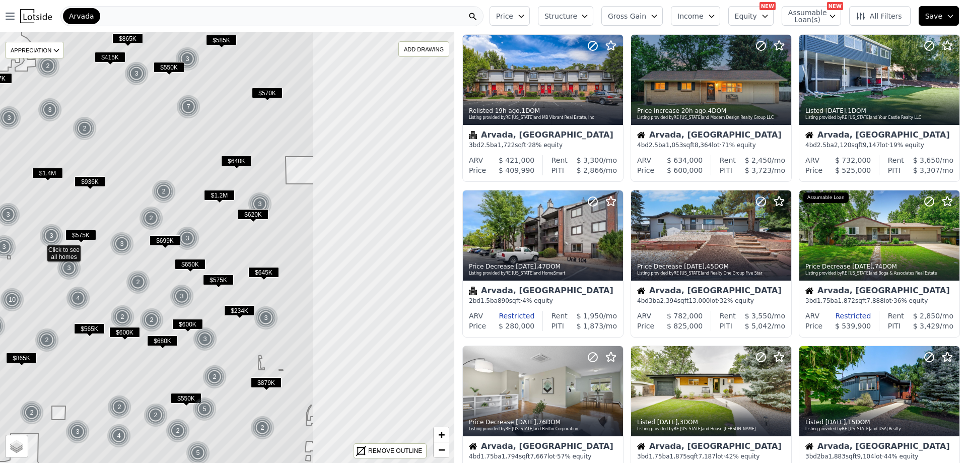
drag, startPoint x: 317, startPoint y: 232, endPoint x: 146, endPoint y: 233, distance: 171.2
click at [146, 233] on icon at bounding box center [40, 248] width 547 height 519
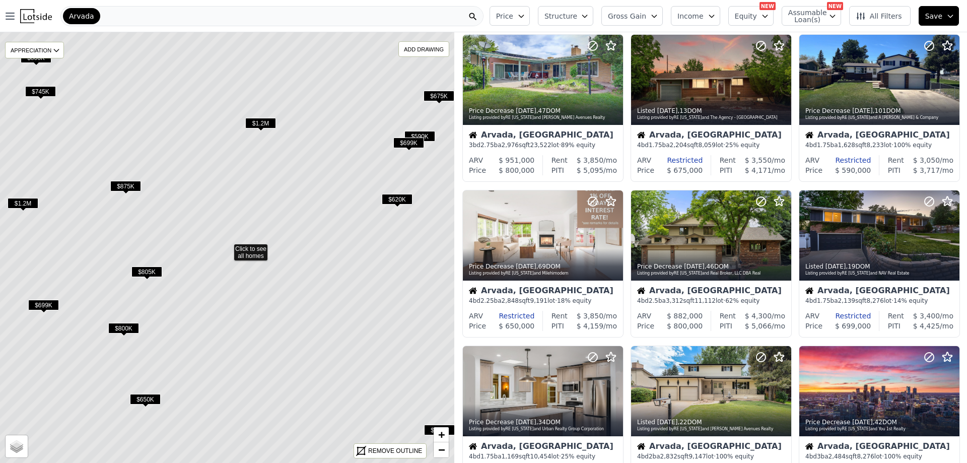
click at [262, 117] on icon at bounding box center [227, 247] width 547 height 519
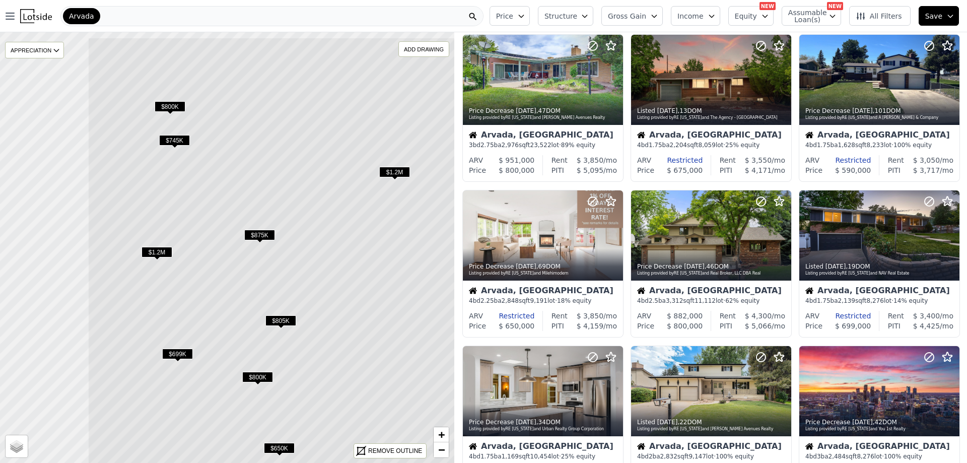
drag, startPoint x: 245, startPoint y: 157, endPoint x: 391, endPoint y: 205, distance: 154.5
click at [392, 205] on icon at bounding box center [361, 296] width 547 height 519
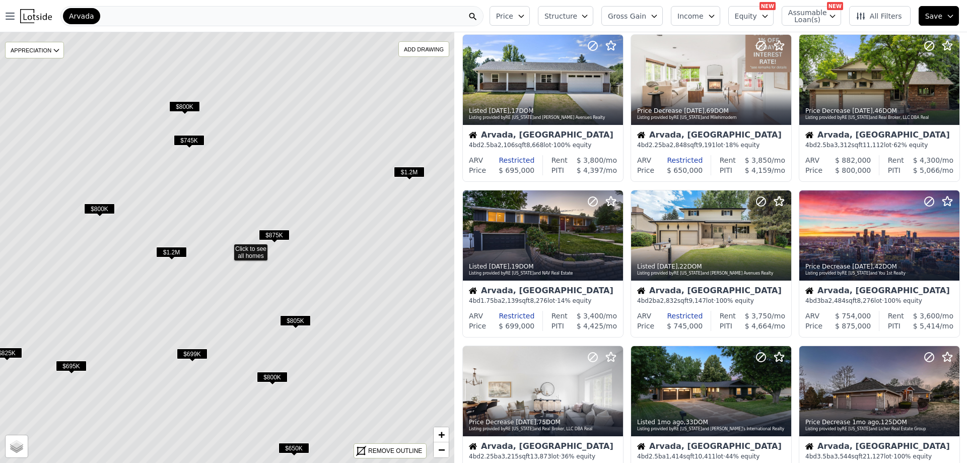
click at [187, 138] on span "$745K" at bounding box center [189, 140] width 31 height 11
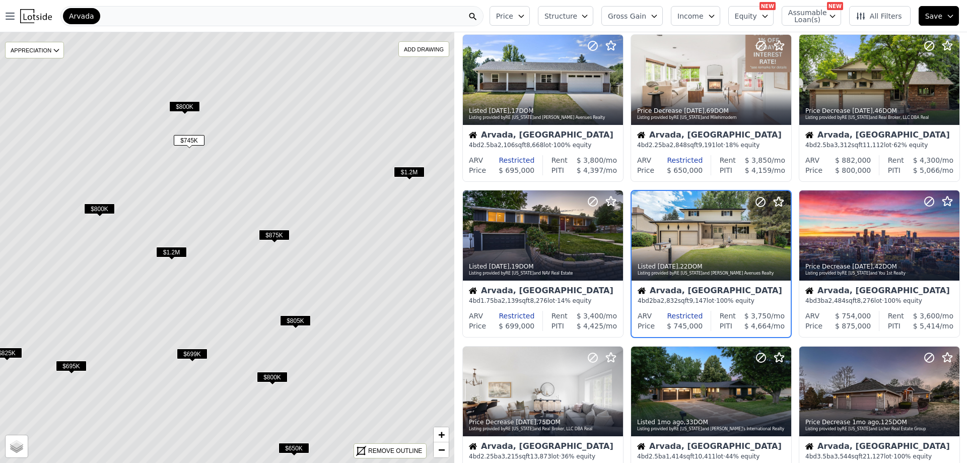
click at [185, 104] on span "$800K" at bounding box center [184, 106] width 31 height 11
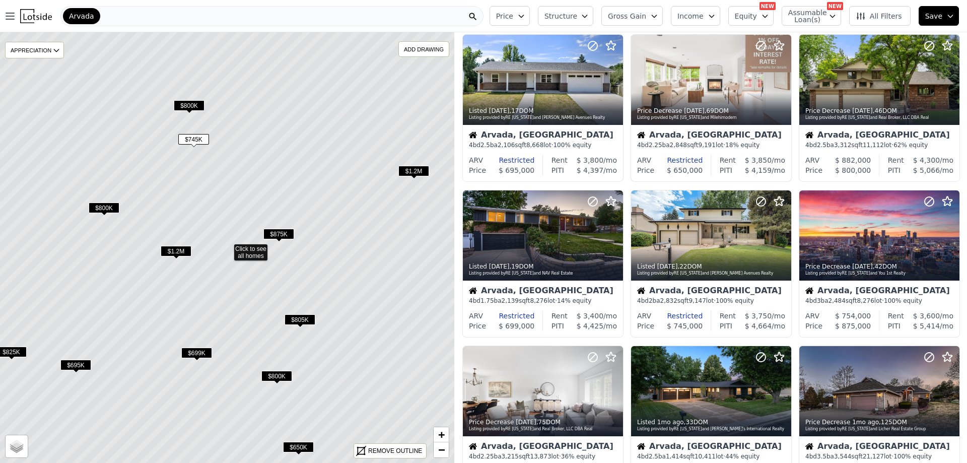
click at [191, 106] on span "$800K" at bounding box center [189, 105] width 31 height 11
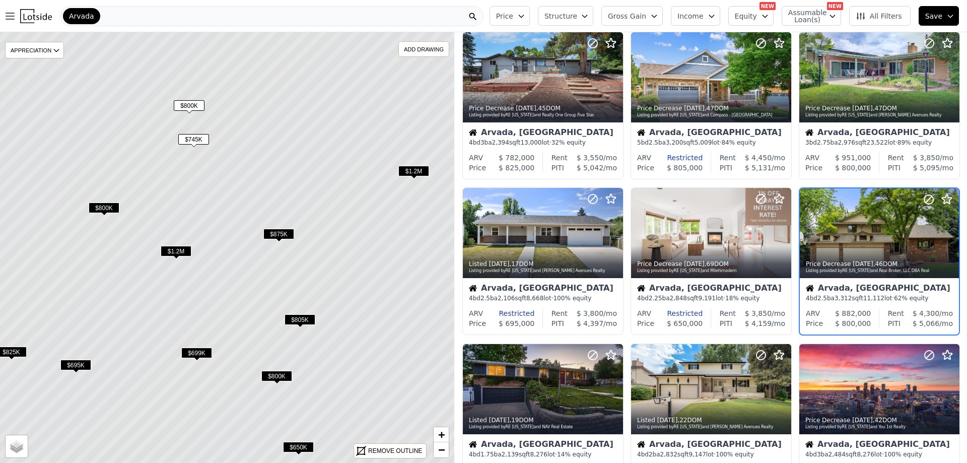
scroll to position [25, 0]
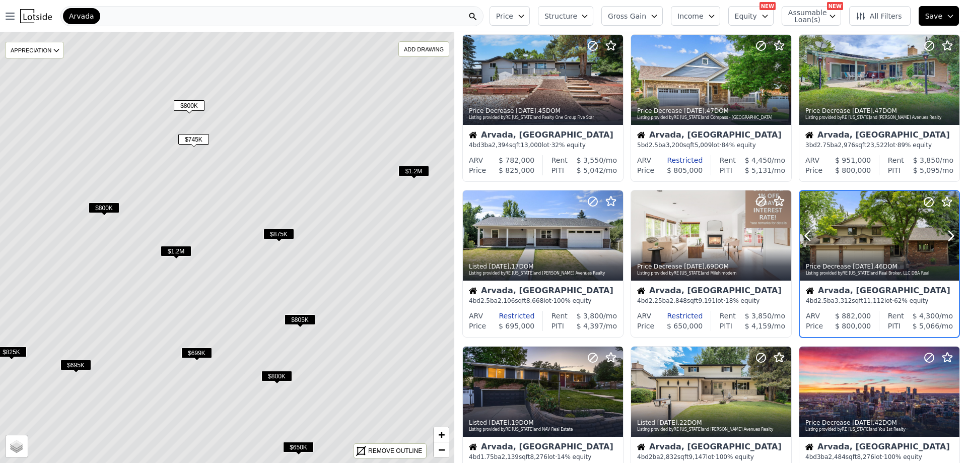
click at [880, 242] on div at bounding box center [879, 236] width 159 height 90
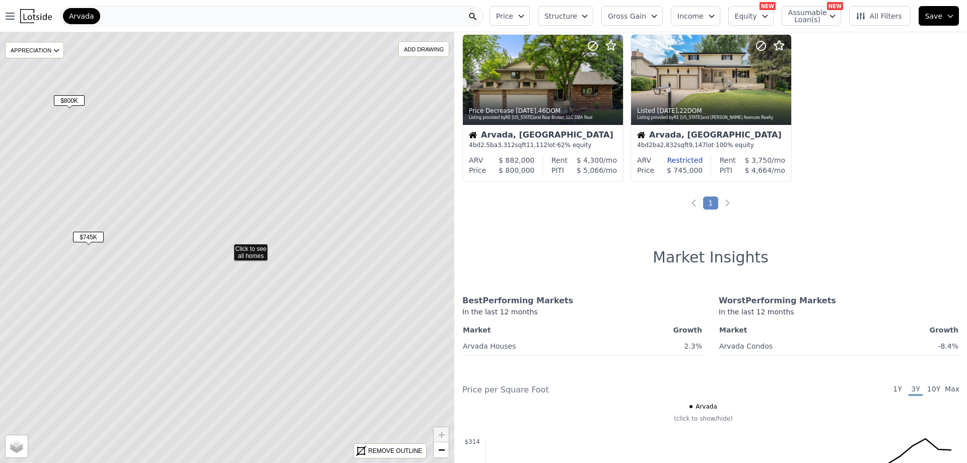
click at [140, 107] on icon at bounding box center [227, 247] width 547 height 519
click at [179, 106] on icon at bounding box center [227, 247] width 547 height 519
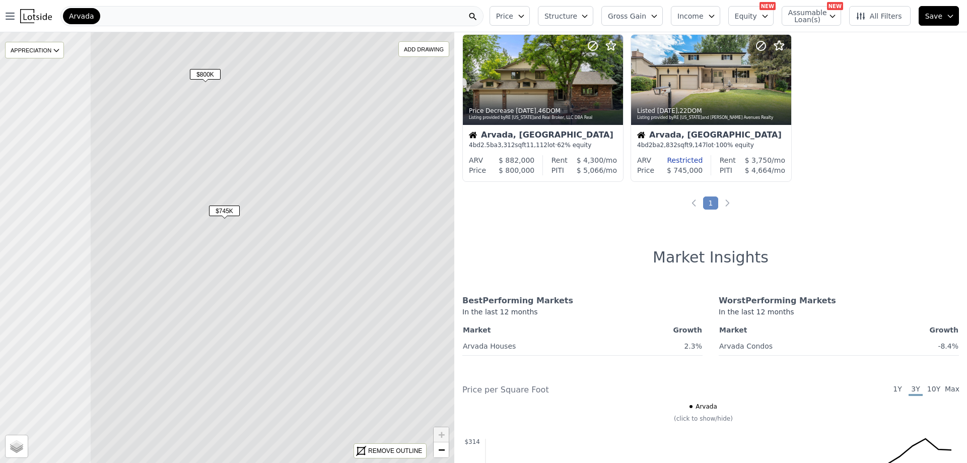
drag, startPoint x: 127, startPoint y: 118, endPoint x: 263, endPoint y: 92, distance: 138.5
click at [263, 92] on icon at bounding box center [363, 221] width 547 height 519
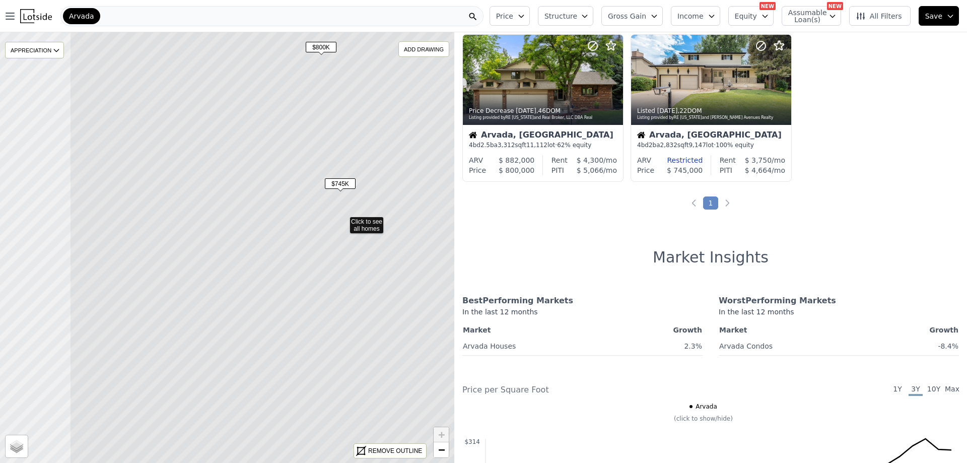
drag, startPoint x: 207, startPoint y: 237, endPoint x: 323, endPoint y: 209, distance: 119.0
click at [323, 209] on icon at bounding box center [342, 220] width 547 height 519
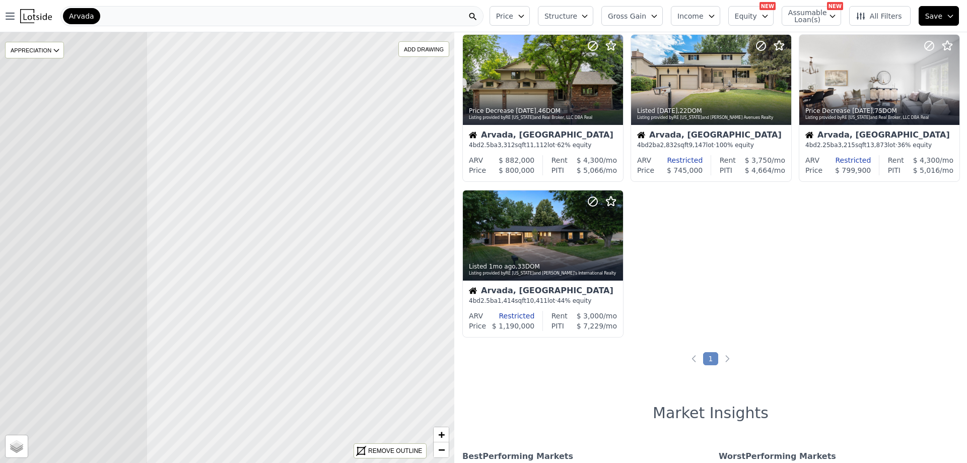
drag, startPoint x: 344, startPoint y: 220, endPoint x: 0, endPoint y: 205, distance: 344.8
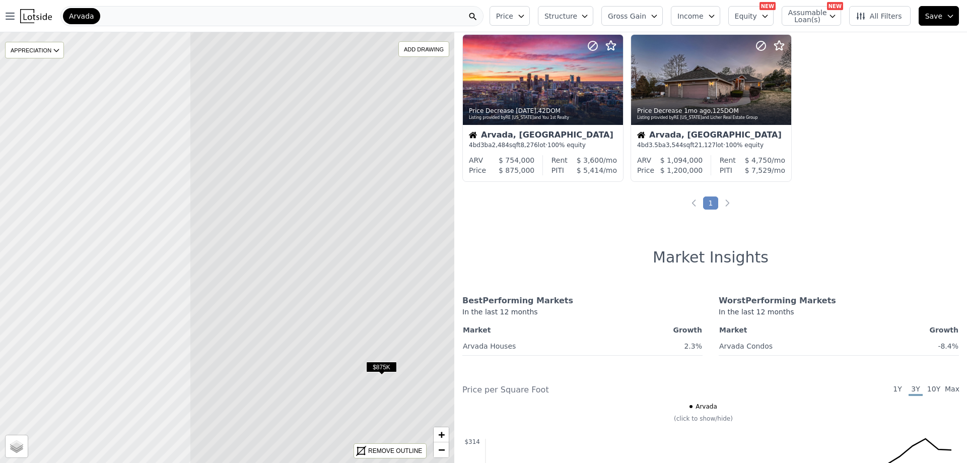
drag, startPoint x: 12, startPoint y: 201, endPoint x: 138, endPoint y: 186, distance: 127.7
click at [407, 218] on icon at bounding box center [462, 261] width 547 height 519
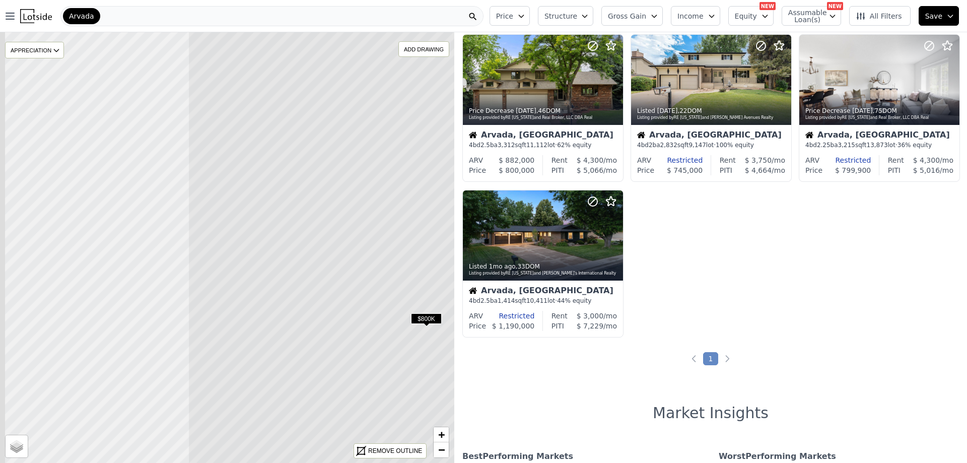
drag, startPoint x: 55, startPoint y: 171, endPoint x: 428, endPoint y: 175, distance: 372.1
click at [428, 175] on icon at bounding box center [461, 248] width 547 height 519
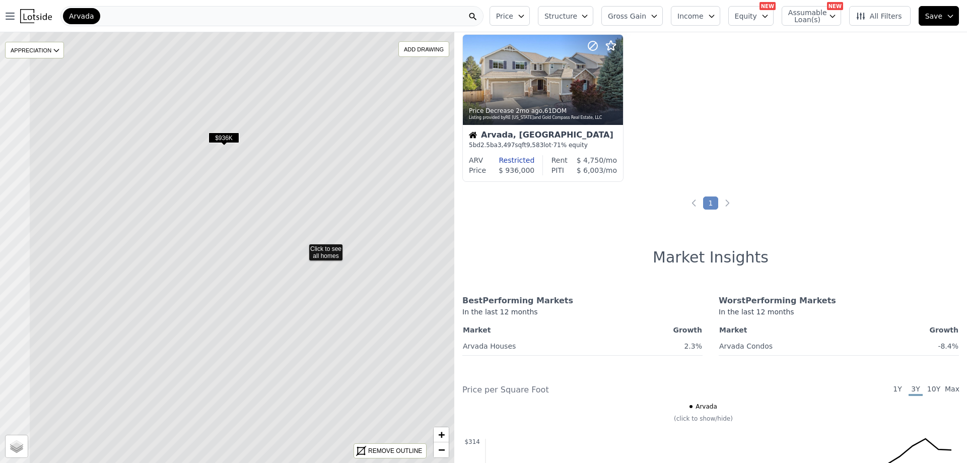
drag, startPoint x: 112, startPoint y: 198, endPoint x: 209, endPoint y: 177, distance: 99.5
click at [211, 197] on icon at bounding box center [302, 247] width 547 height 519
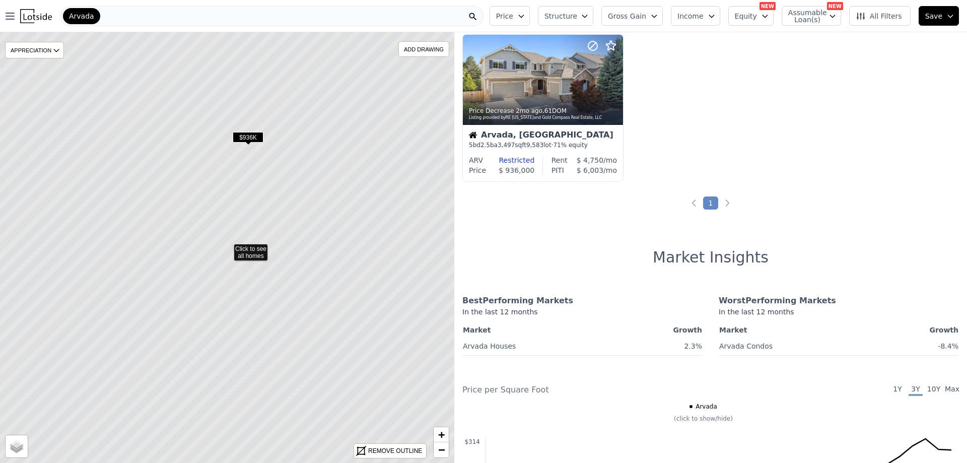
click at [247, 139] on span "$936K" at bounding box center [248, 137] width 31 height 11
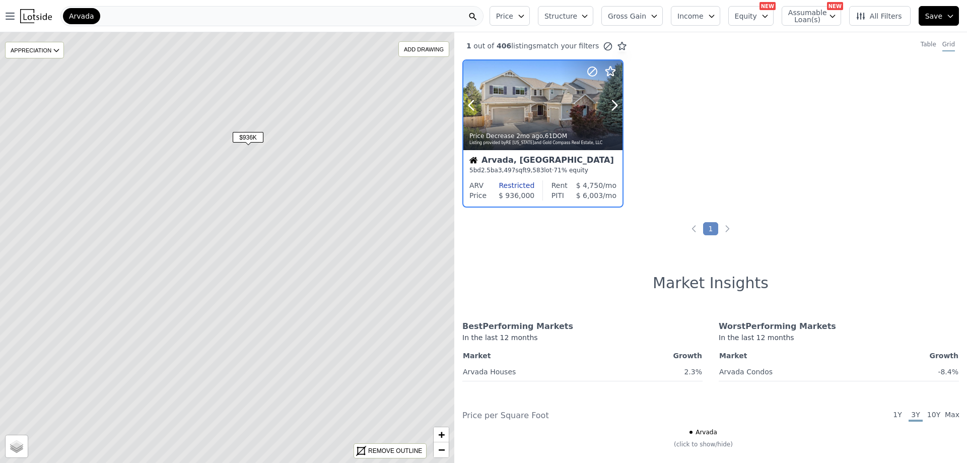
click at [525, 127] on div "Price Decrease 2mo ago , 61 DOM Listing provided by RE [US_STATE] and Gold Comp…" at bounding box center [542, 138] width 159 height 24
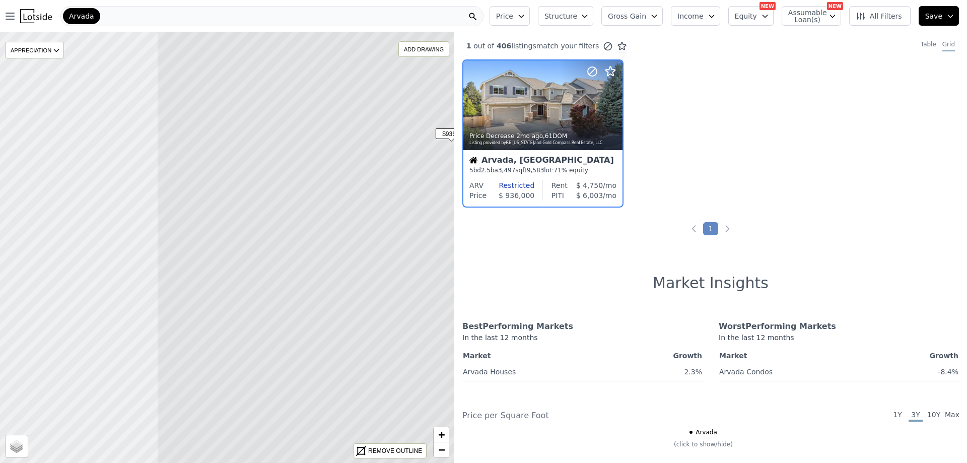
drag, startPoint x: 219, startPoint y: 242, endPoint x: 411, endPoint y: 239, distance: 191.9
click at [431, 238] on icon at bounding box center [430, 244] width 547 height 519
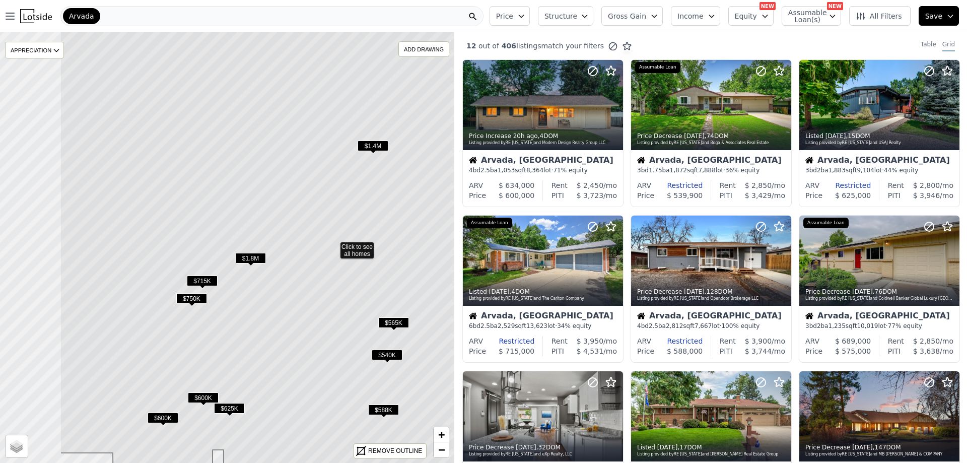
drag, startPoint x: 298, startPoint y: 236, endPoint x: 404, endPoint y: 234, distance: 106.3
click at [404, 234] on icon at bounding box center [333, 245] width 547 height 519
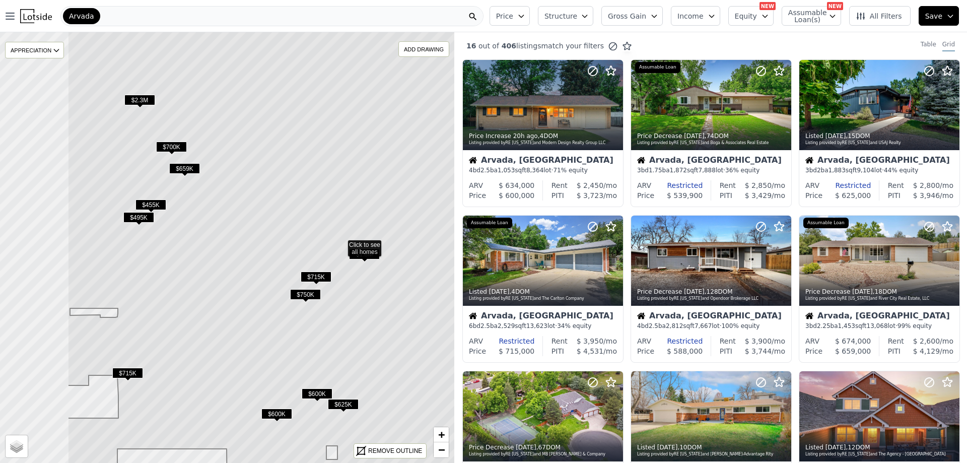
drag, startPoint x: 214, startPoint y: 209, endPoint x: 311, endPoint y: 202, distance: 97.4
click at [328, 205] on icon at bounding box center [340, 243] width 547 height 519
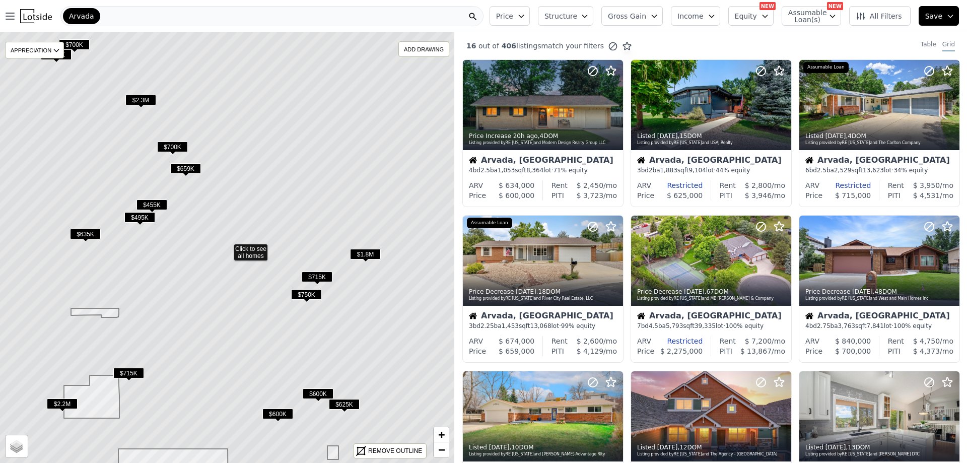
click at [191, 169] on span "$659K" at bounding box center [185, 168] width 31 height 11
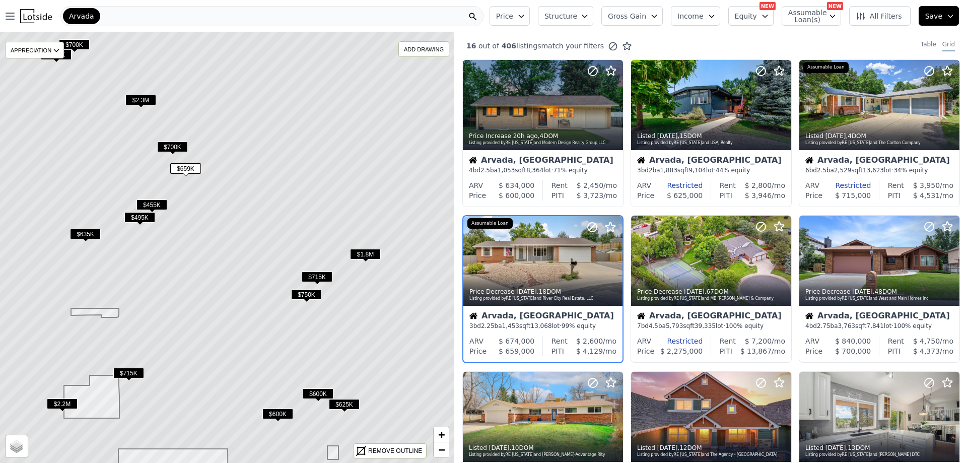
scroll to position [25, 0]
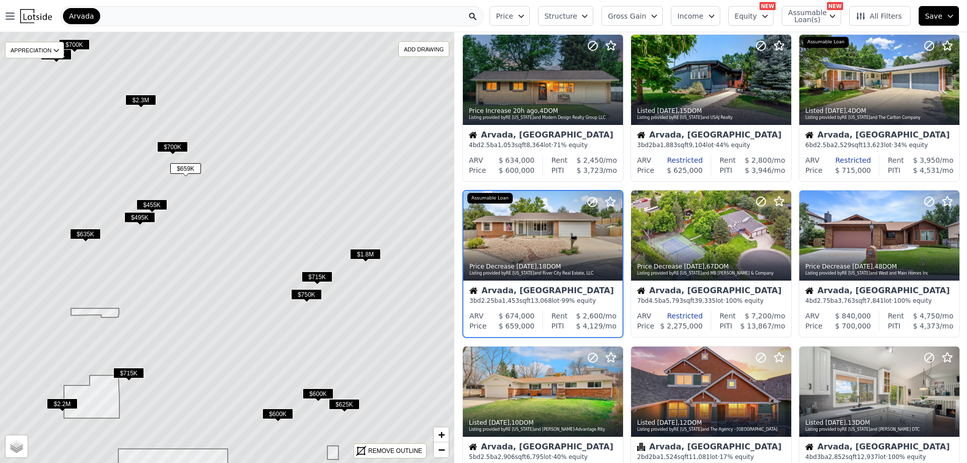
click at [155, 205] on span "$455K" at bounding box center [151, 204] width 31 height 11
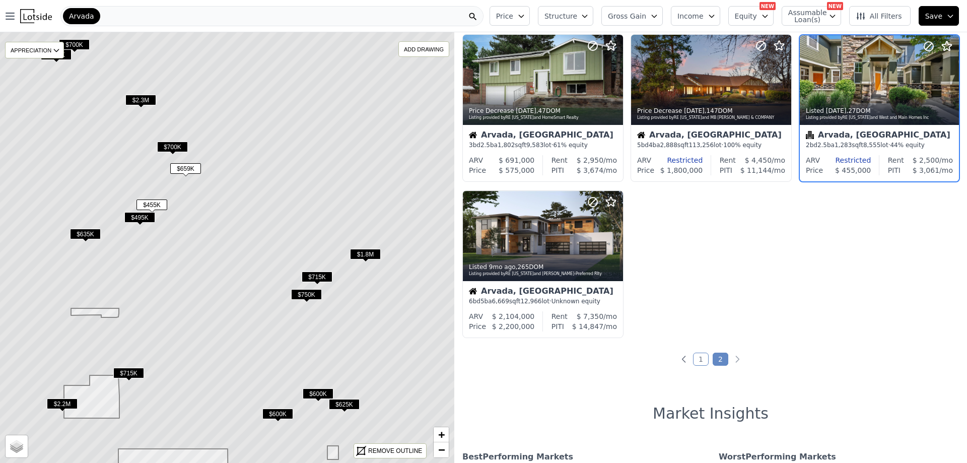
scroll to position [0, 0]
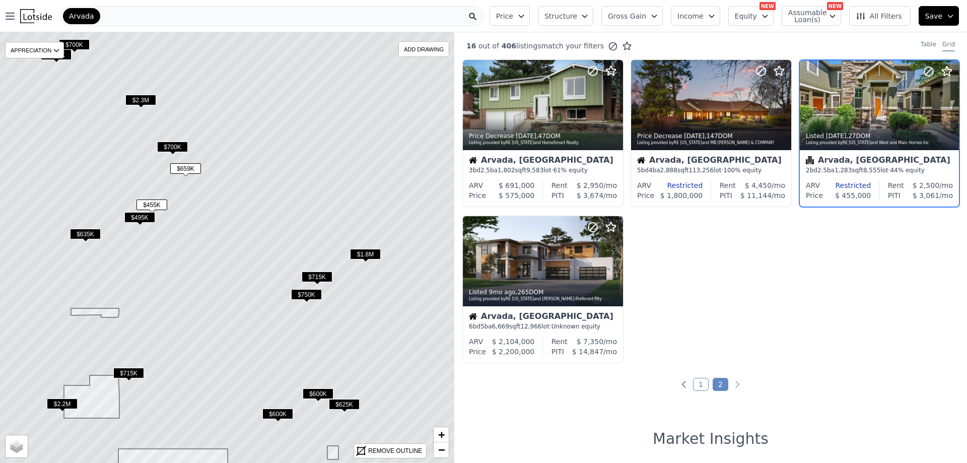
click at [145, 217] on span "$495K" at bounding box center [139, 217] width 31 height 11
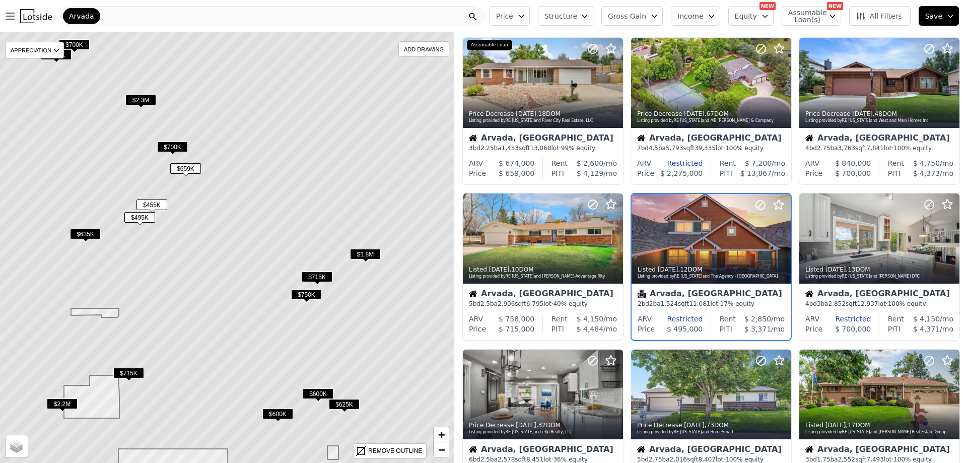
scroll to position [181, 0]
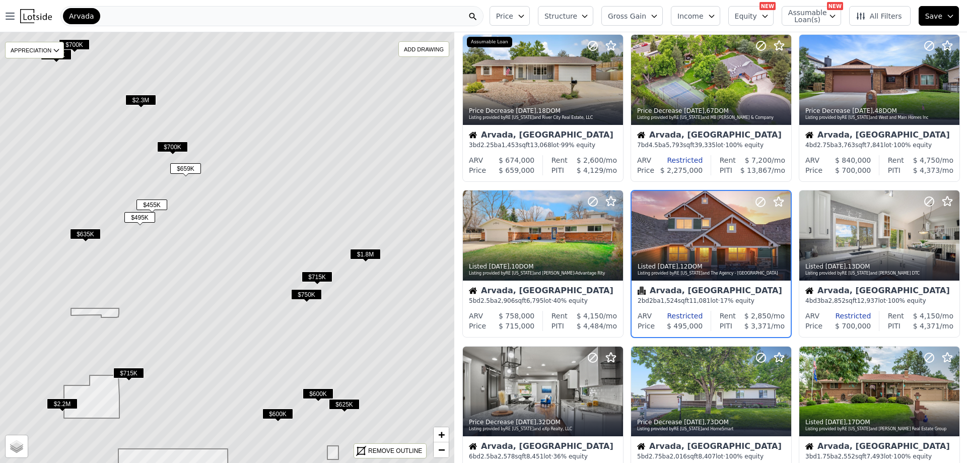
click at [366, 250] on span "$1.8M" at bounding box center [365, 254] width 31 height 11
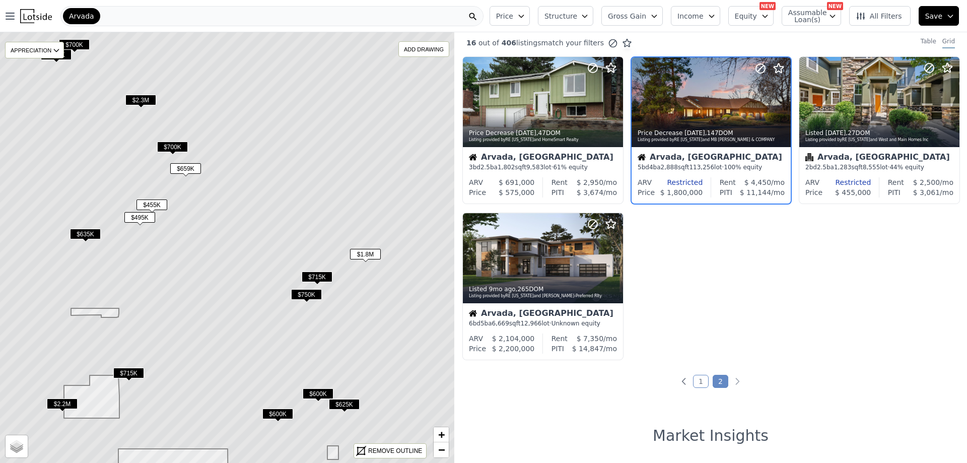
scroll to position [0, 0]
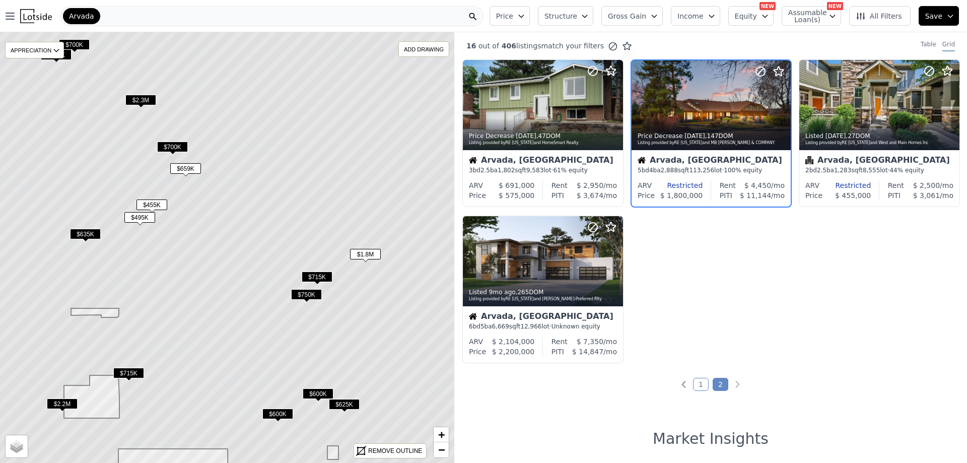
click at [317, 273] on span "$715K" at bounding box center [317, 276] width 31 height 11
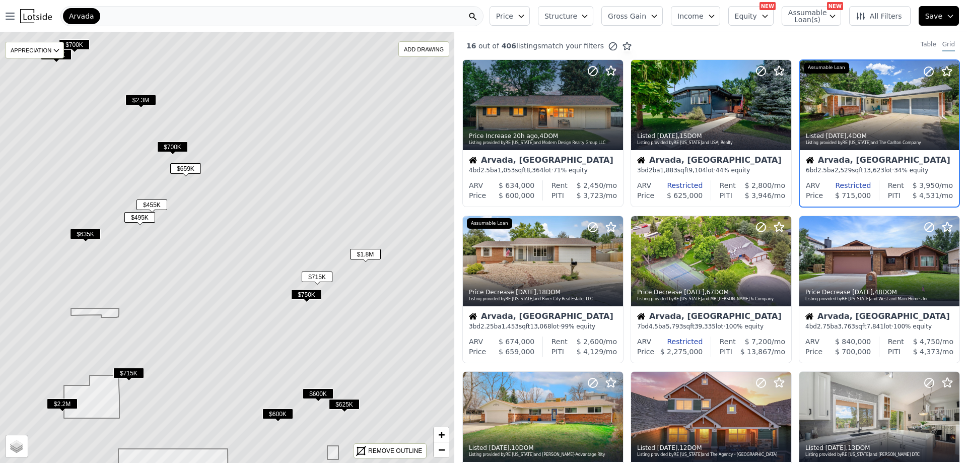
click at [308, 295] on span "$750K" at bounding box center [306, 294] width 31 height 11
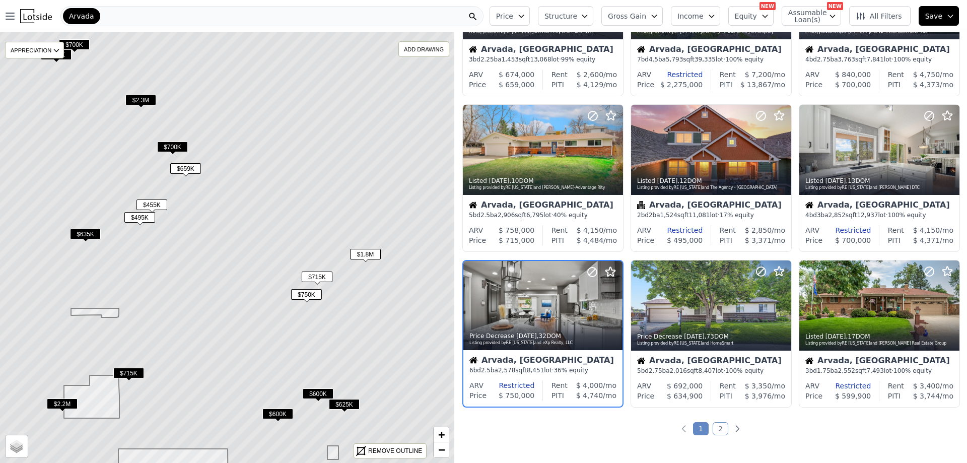
scroll to position [336, 0]
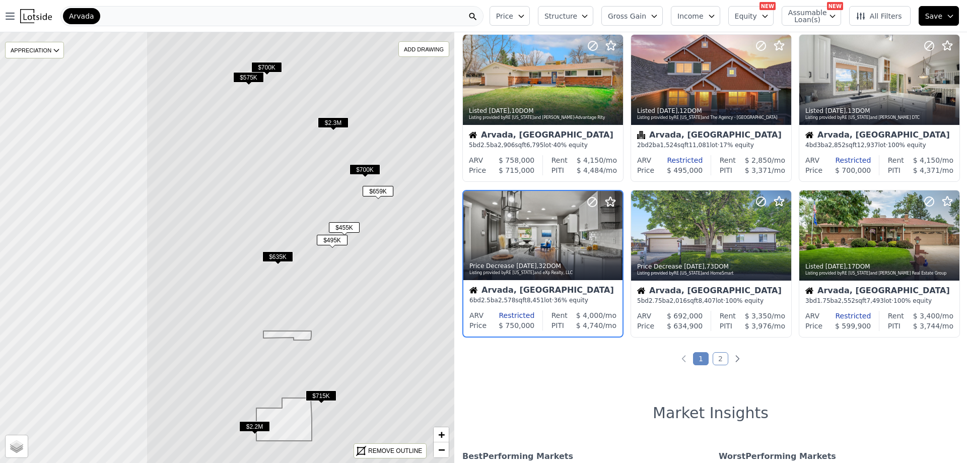
drag, startPoint x: 76, startPoint y: 209, endPoint x: 267, endPoint y: 232, distance: 192.7
click at [267, 232] on icon at bounding box center [419, 270] width 547 height 519
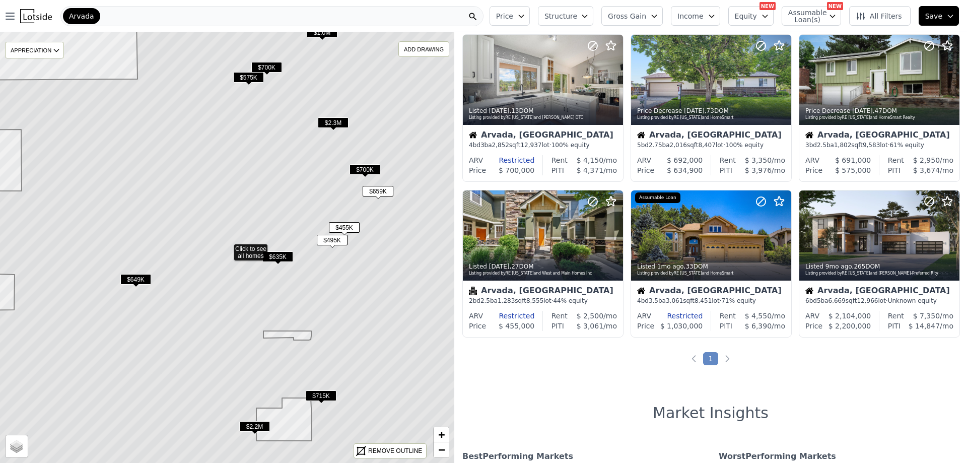
scroll to position [181, 0]
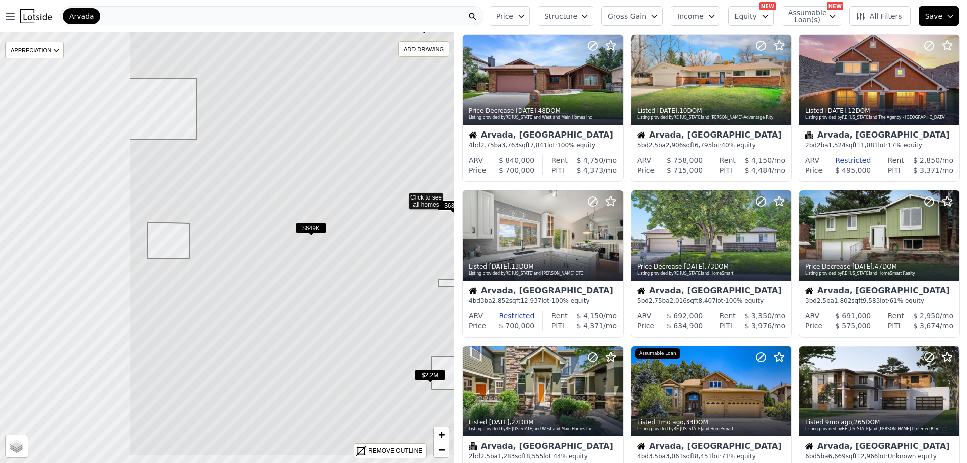
drag, startPoint x: 170, startPoint y: 214, endPoint x: 253, endPoint y: 183, distance: 88.9
click at [376, 159] on icon at bounding box center [402, 196] width 547 height 519
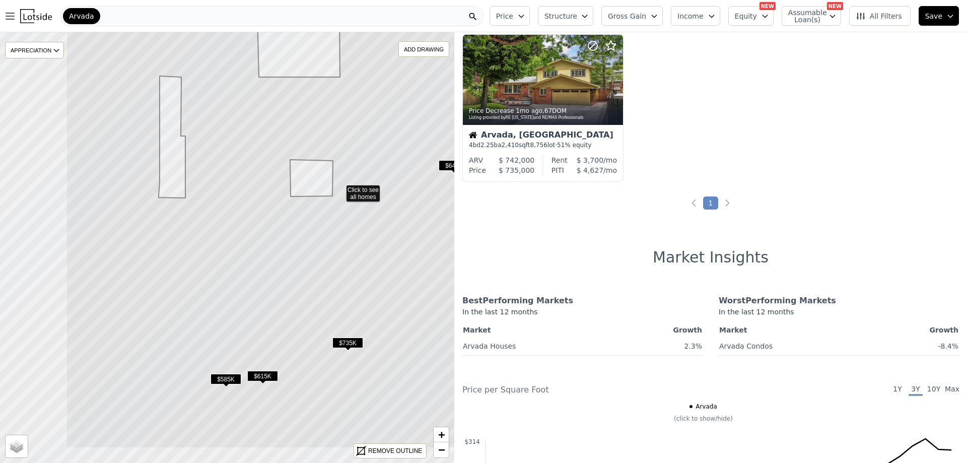
drag, startPoint x: 222, startPoint y: 181, endPoint x: 253, endPoint y: 272, distance: 96.3
click at [335, 108] on icon at bounding box center [339, 189] width 547 height 519
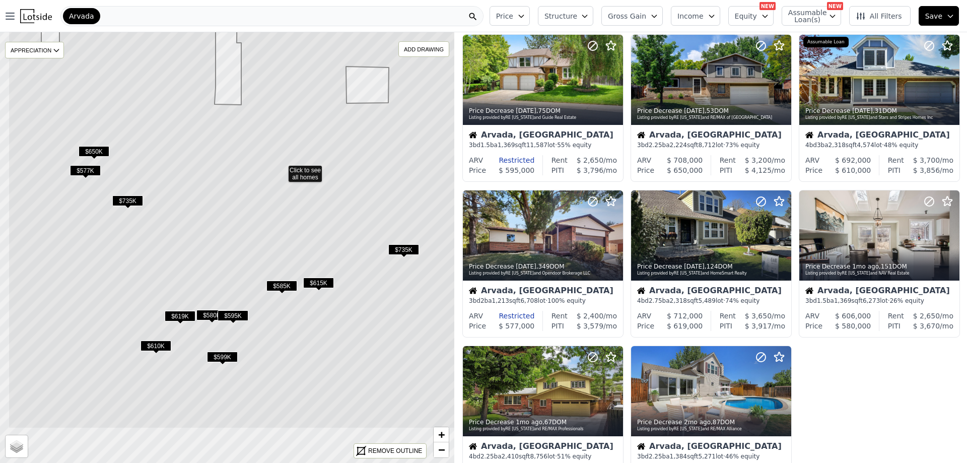
drag, startPoint x: 249, startPoint y: 297, endPoint x: 280, endPoint y: 241, distance: 64.3
click at [303, 223] on icon at bounding box center [281, 169] width 547 height 519
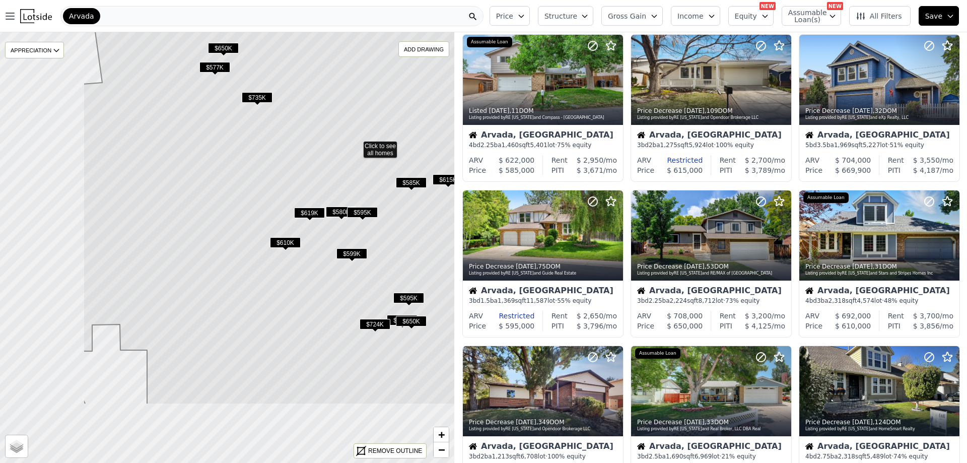
drag, startPoint x: 215, startPoint y: 276, endPoint x: 353, endPoint y: 165, distance: 177.3
click at [353, 164] on icon at bounding box center [356, 145] width 547 height 519
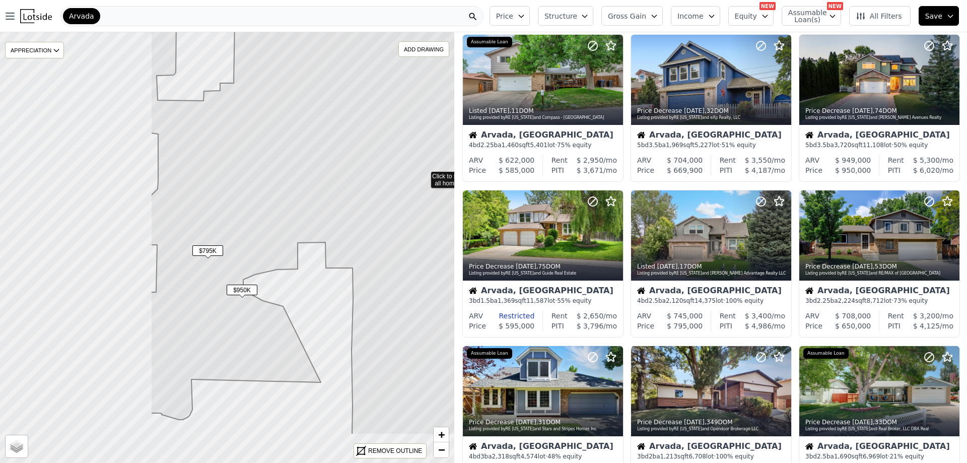
drag, startPoint x: 228, startPoint y: 268, endPoint x: 425, endPoint y: 196, distance: 209.8
click at [425, 196] on icon at bounding box center [424, 175] width 547 height 519
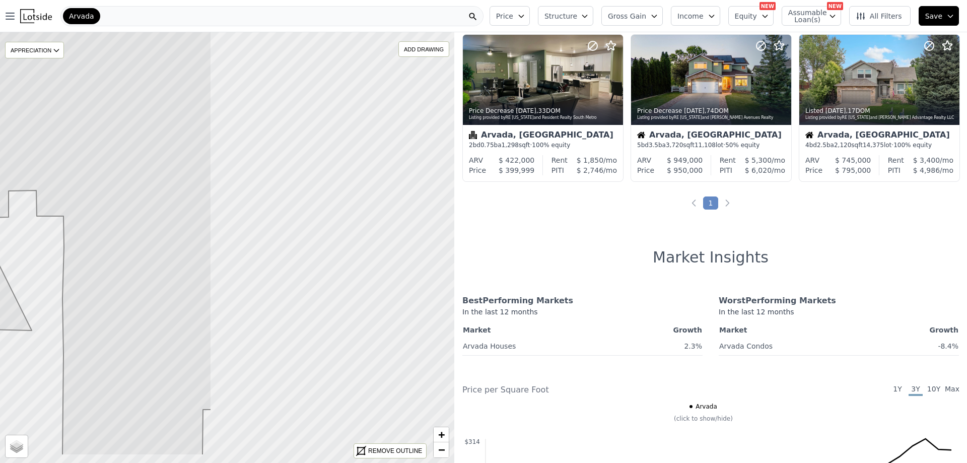
drag, startPoint x: 330, startPoint y: 198, endPoint x: 79, endPoint y: 167, distance: 253.2
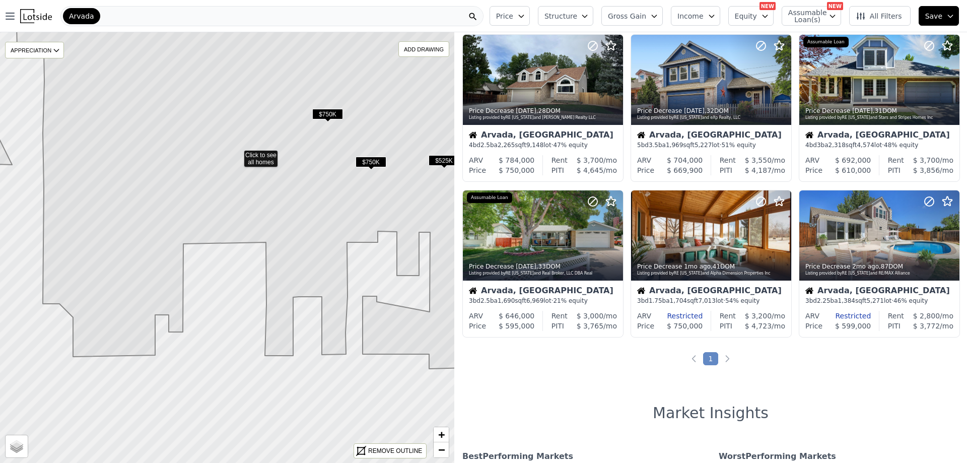
drag, startPoint x: 167, startPoint y: 256, endPoint x: 182, endPoint y: 169, distance: 88.5
click at [176, 168] on icon at bounding box center [237, 154] width 547 height 519
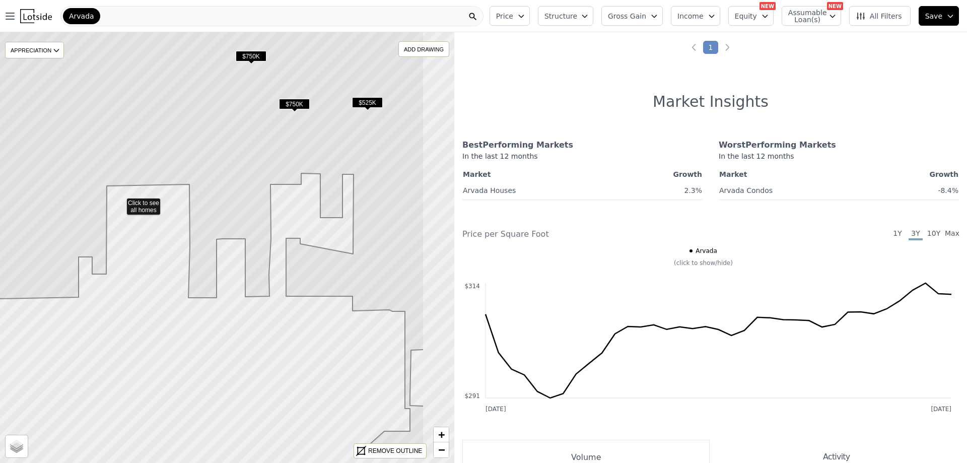
drag, startPoint x: 197, startPoint y: 256, endPoint x: 120, endPoint y: 201, distance: 94.6
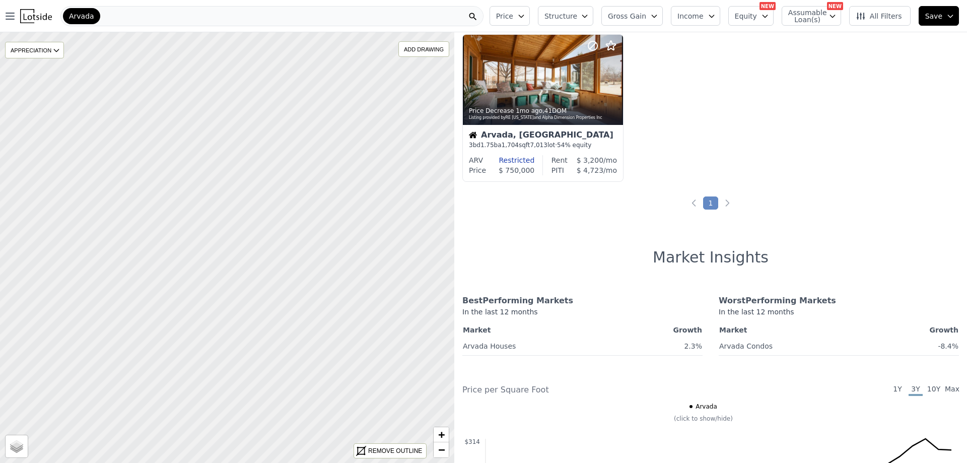
drag, startPoint x: 4, startPoint y: 309, endPoint x: 533, endPoint y: 311, distance: 529.2
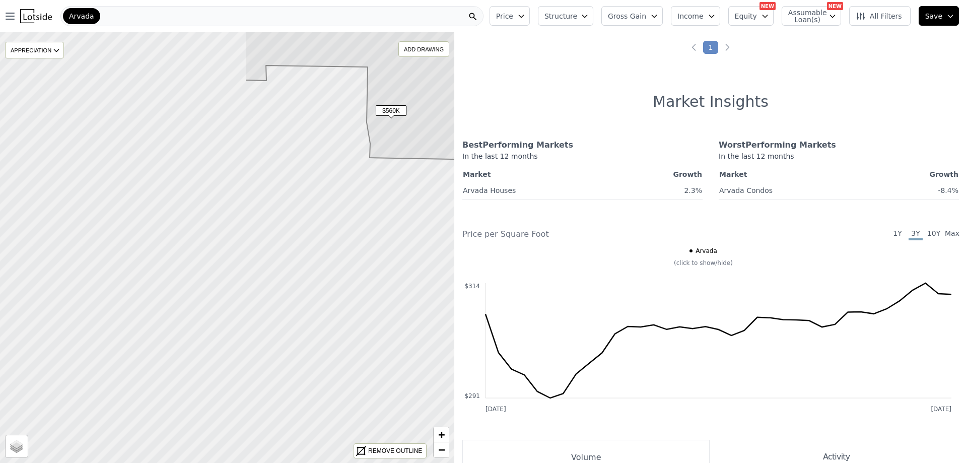
drag, startPoint x: 194, startPoint y: 288, endPoint x: 486, endPoint y: 292, distance: 291.6
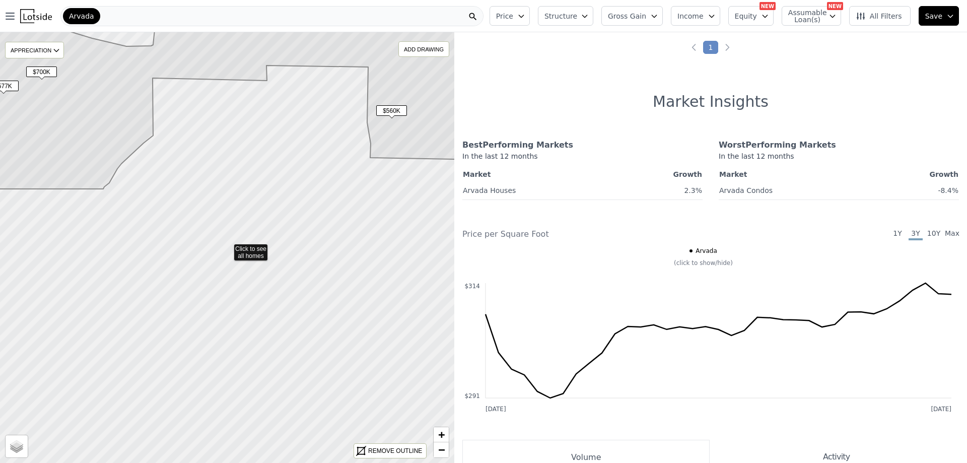
click at [272, 210] on icon at bounding box center [227, 248] width 548 height 520
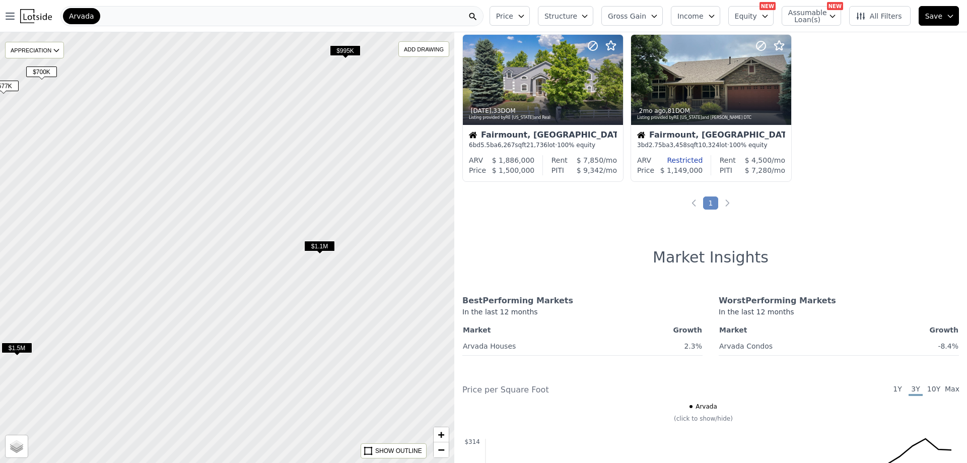
click at [317, 247] on span "$1.1M" at bounding box center [319, 246] width 31 height 11
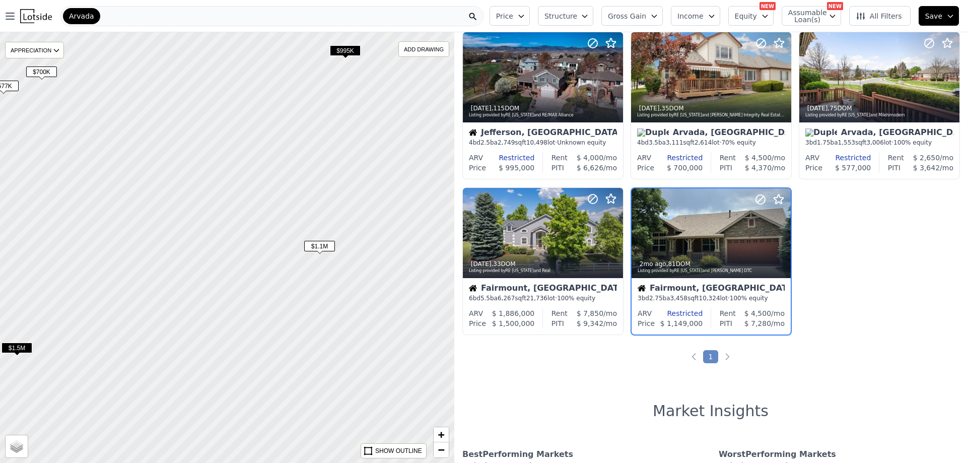
scroll to position [25, 0]
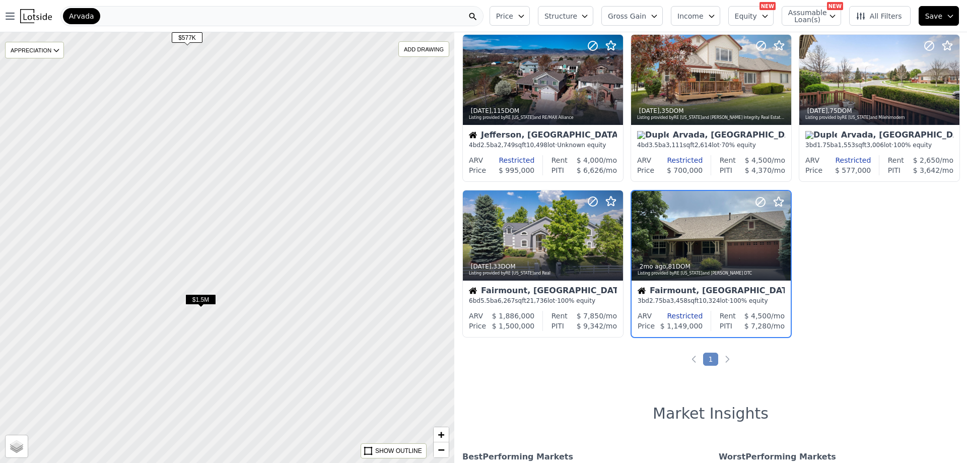
drag, startPoint x: 210, startPoint y: 255, endPoint x: 416, endPoint y: 203, distance: 212.7
click at [416, 203] on div at bounding box center [228, 247] width 545 height 517
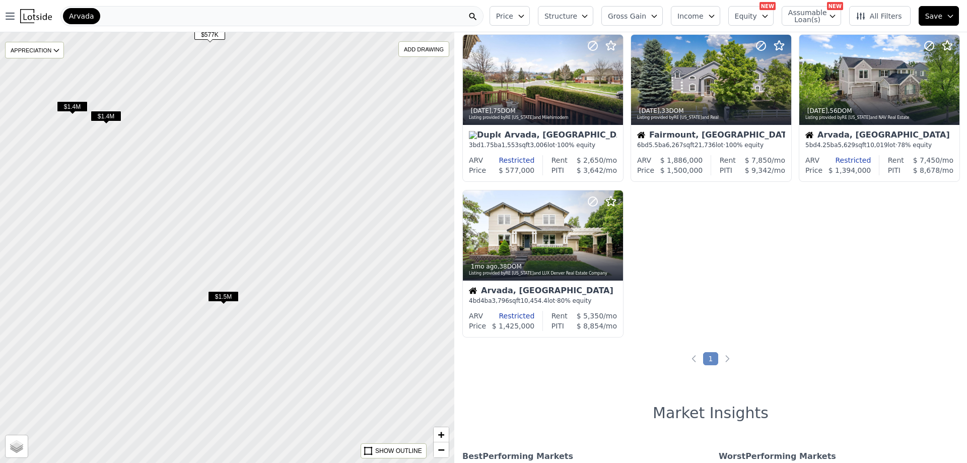
click at [222, 297] on span "$1.5M" at bounding box center [223, 296] width 31 height 11
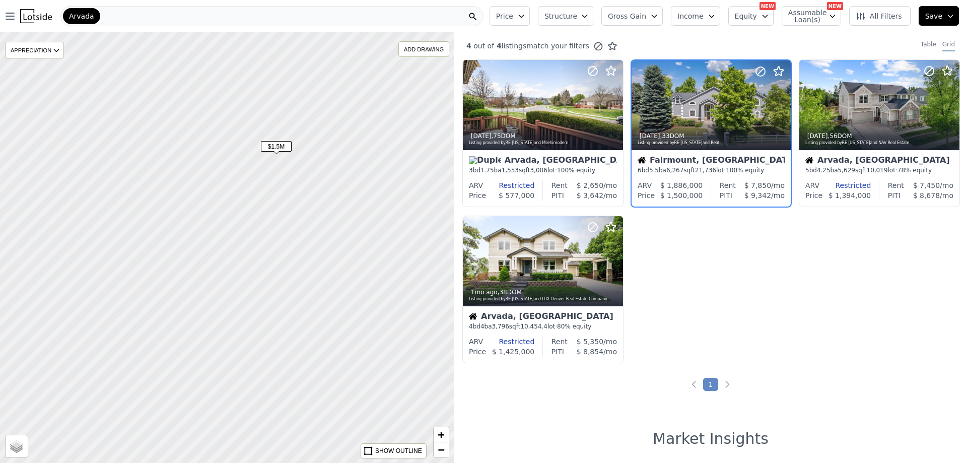
drag, startPoint x: 196, startPoint y: 219, endPoint x: 201, endPoint y: 180, distance: 38.7
click at [223, 87] on div at bounding box center [227, 247] width 545 height 517
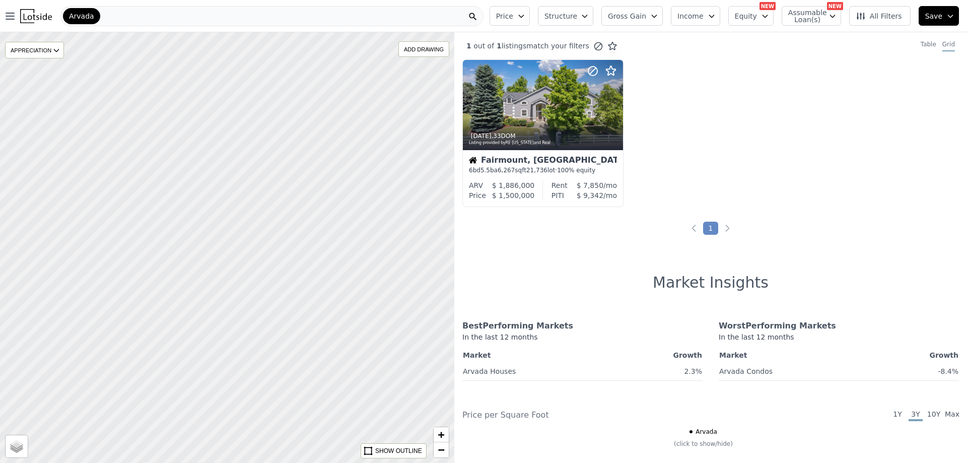
drag, startPoint x: 184, startPoint y: 238, endPoint x: 368, endPoint y: 283, distance: 189.7
click at [402, 291] on div at bounding box center [234, 248] width 545 height 517
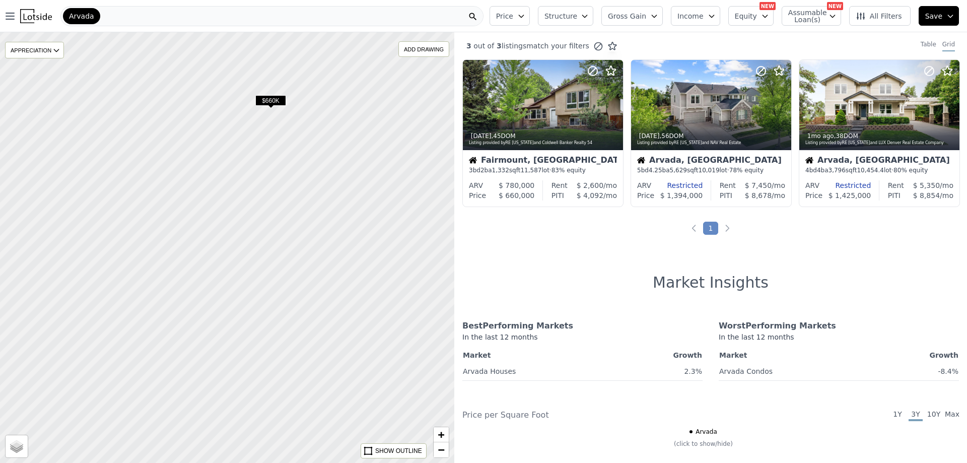
drag, startPoint x: 194, startPoint y: 202, endPoint x: 361, endPoint y: 211, distance: 166.9
click at [361, 211] on div at bounding box center [227, 247] width 545 height 517
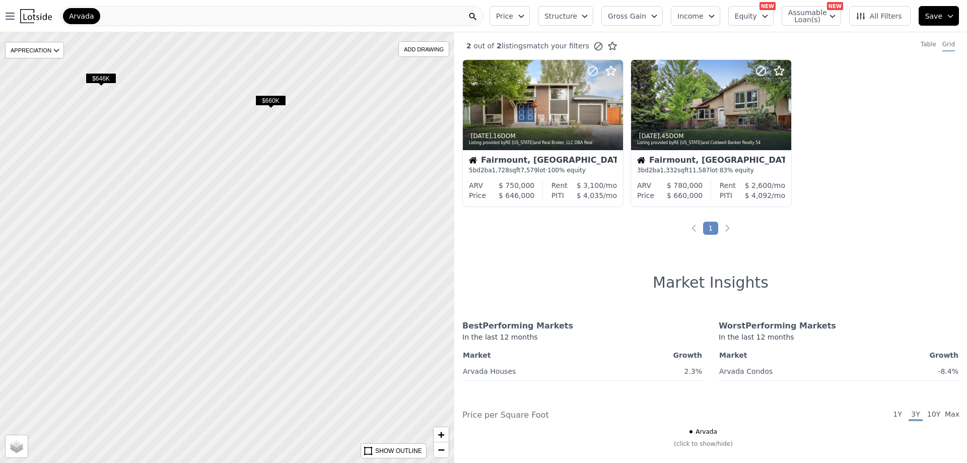
click at [274, 104] on span "$660K" at bounding box center [270, 100] width 31 height 11
click at [105, 72] on div at bounding box center [227, 247] width 545 height 517
click at [98, 80] on span "$646K" at bounding box center [101, 78] width 31 height 11
click at [6, 17] on icon "button" at bounding box center [10, 16] width 12 height 12
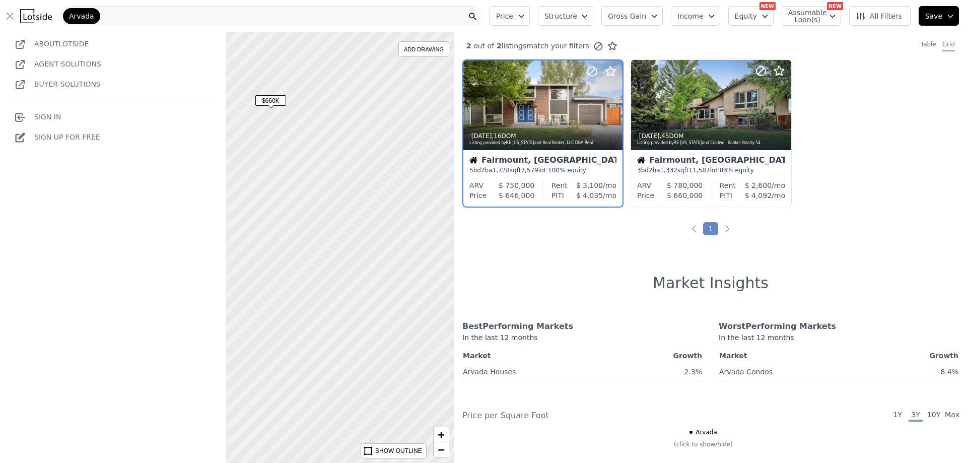
click at [48, 110] on ul "About Lotside Agent Solutions Buyer Solutions Sign In Sign Up for free" at bounding box center [116, 90] width 220 height 121
click at [48, 115] on link "Sign In" at bounding box center [37, 117] width 47 height 8
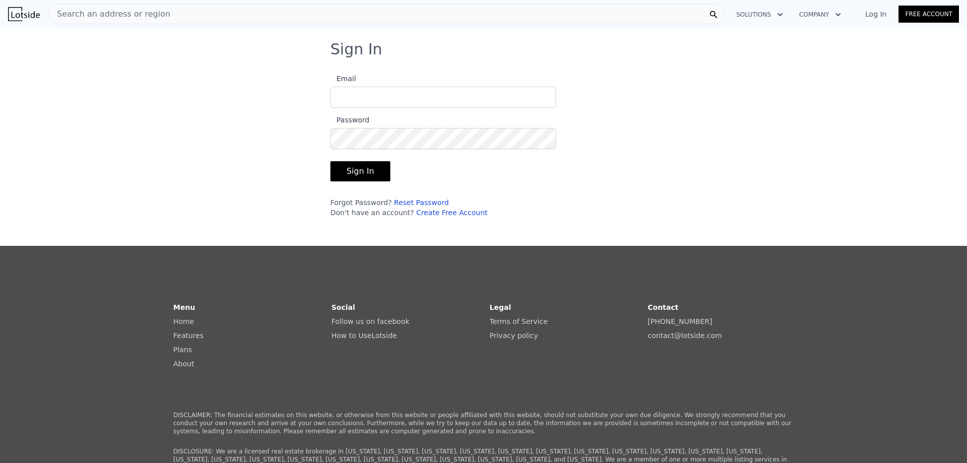
type input "[PERSON_NAME][EMAIL_ADDRESS][PERSON_NAME][DOMAIN_NAME]"
click at [347, 172] on button "Sign In" at bounding box center [360, 171] width 60 height 20
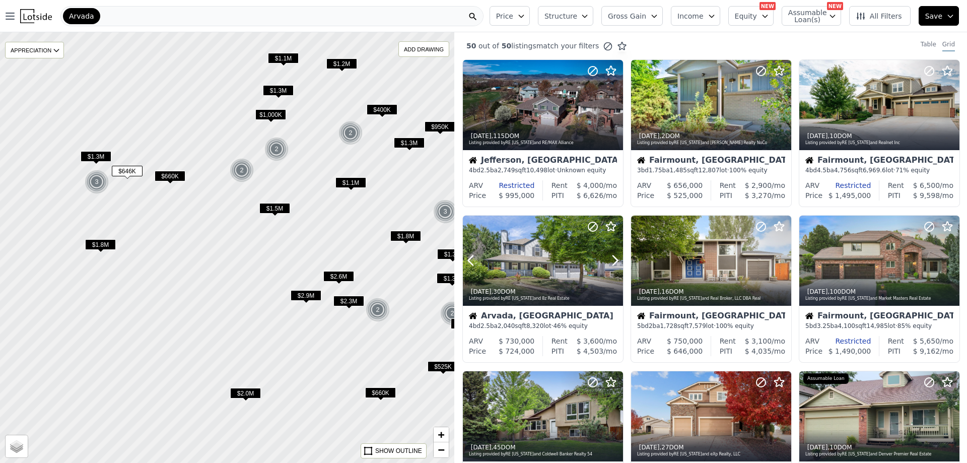
drag, startPoint x: 370, startPoint y: 209, endPoint x: 354, endPoint y: 208, distance: 15.1
click at [477, 243] on div "$2.0M $660K $525K 2 $1.3M $1.3M 2 $1.8M $660K $1.3M $646K 3 $1.3M $1.1M $1.5M 2…" at bounding box center [483, 263] width 967 height 463
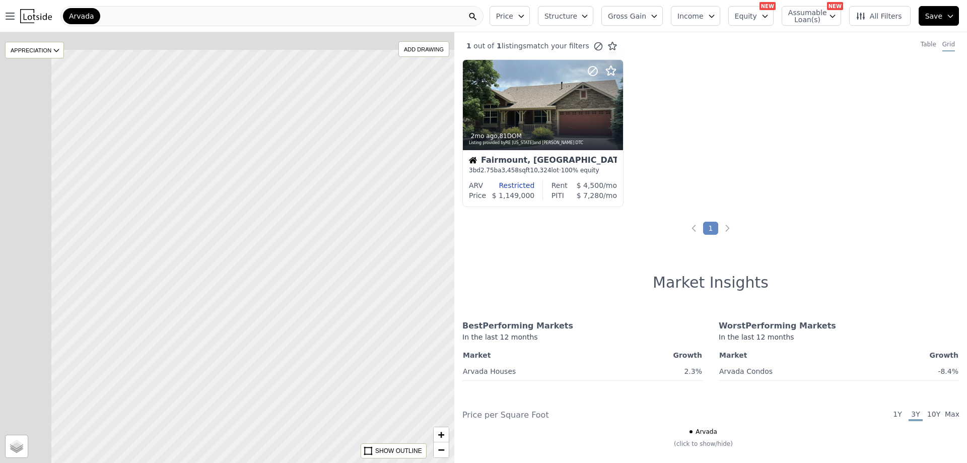
drag, startPoint x: 307, startPoint y: 179, endPoint x: 456, endPoint y: 270, distance: 174.5
click at [453, 268] on div at bounding box center [323, 308] width 545 height 517
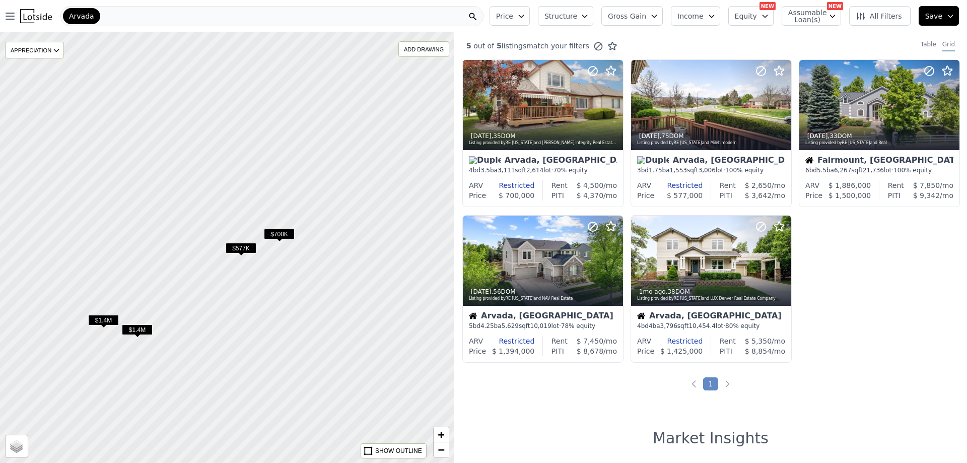
drag, startPoint x: 304, startPoint y: 283, endPoint x: 315, endPoint y: 432, distance: 148.5
click at [315, 432] on div at bounding box center [227, 247] width 545 height 517
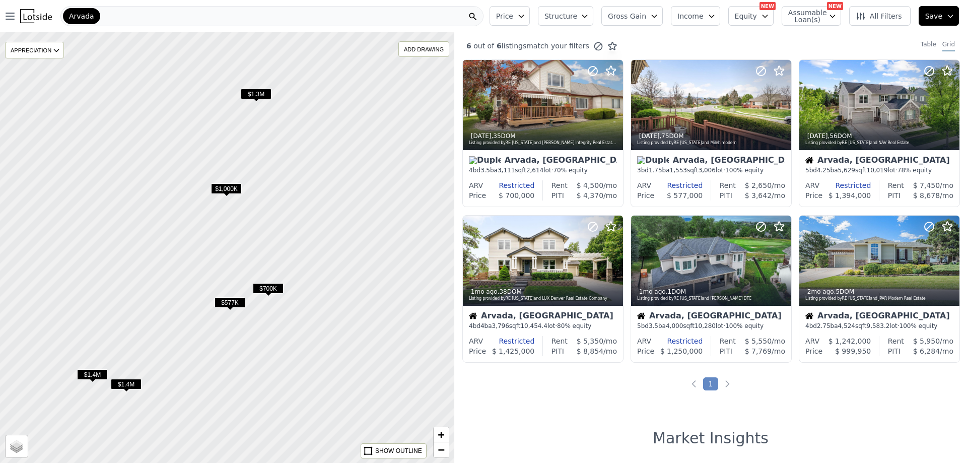
drag, startPoint x: 359, startPoint y: 98, endPoint x: 346, endPoint y: 163, distance: 65.7
click at [346, 164] on div at bounding box center [224, 261] width 545 height 517
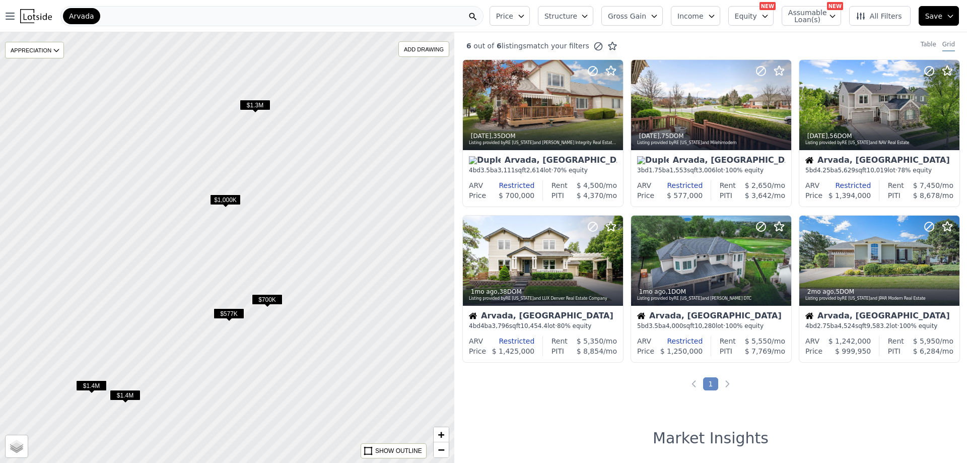
click at [345, 165] on div at bounding box center [227, 247] width 545 height 517
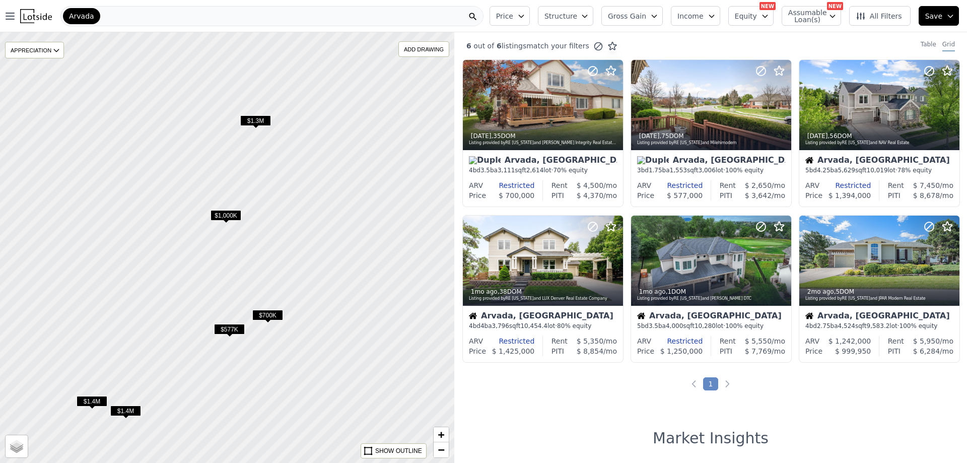
click at [877, 11] on span "All Filters" at bounding box center [879, 16] width 46 height 10
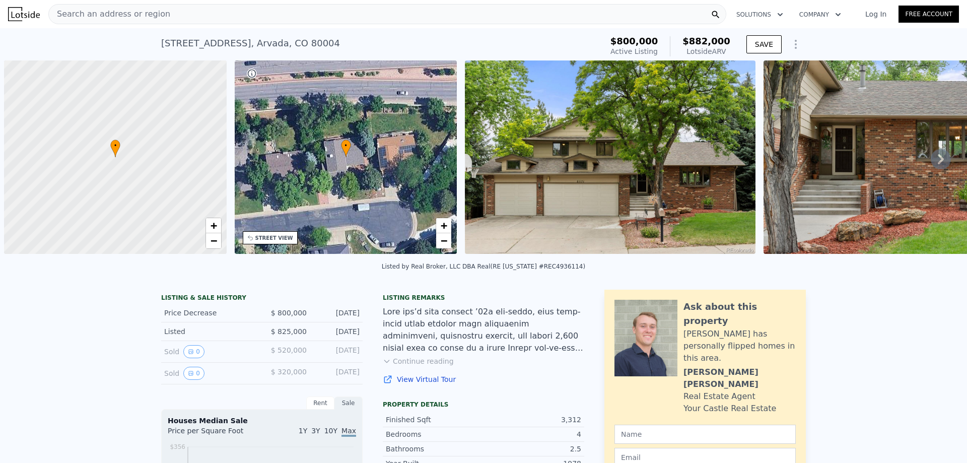
scroll to position [0, 4]
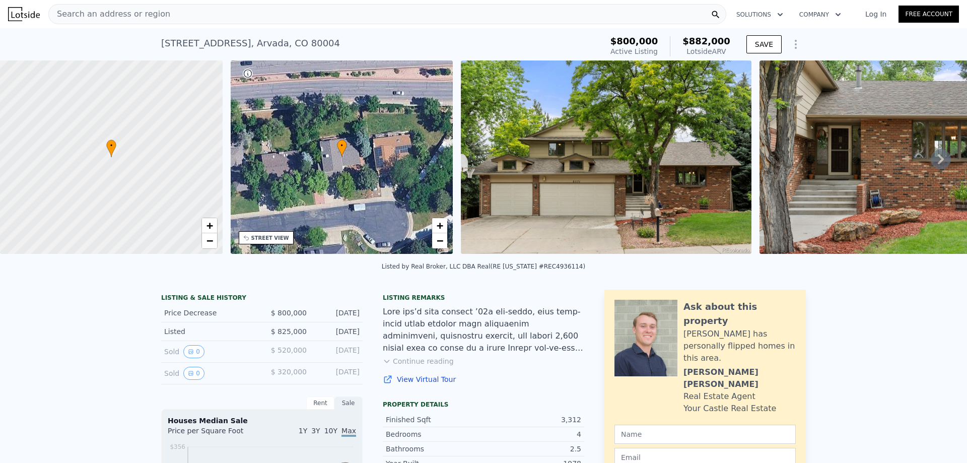
click at [561, 180] on img at bounding box center [606, 156] width 290 height 193
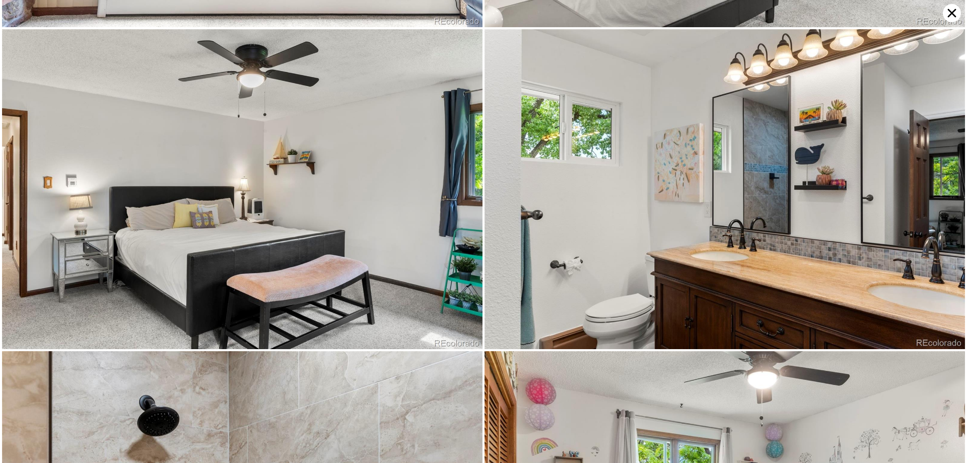
scroll to position [2556, 0]
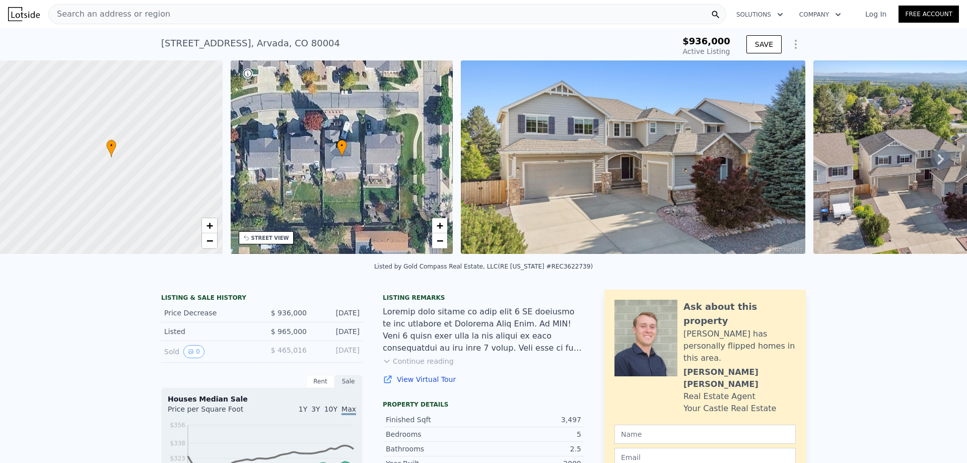
click at [615, 197] on img at bounding box center [633, 156] width 344 height 193
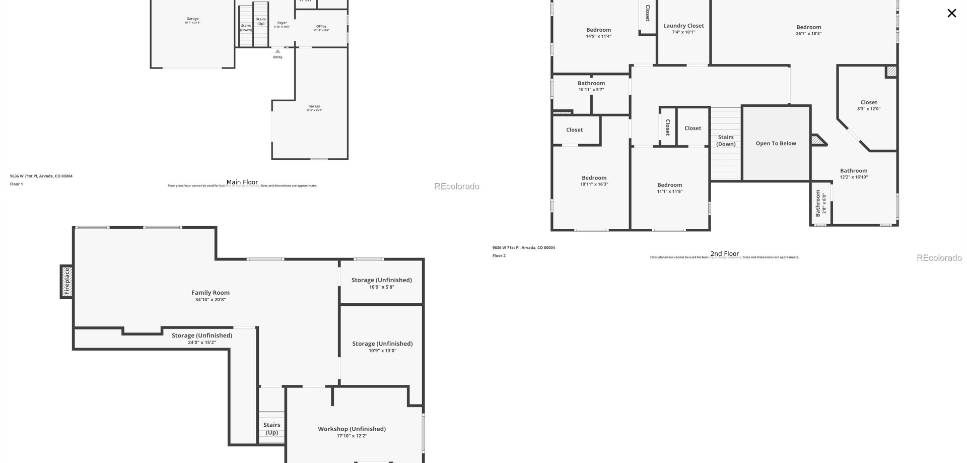
scroll to position [5802, 0]
